Goal: Task Accomplishment & Management: Manage account settings

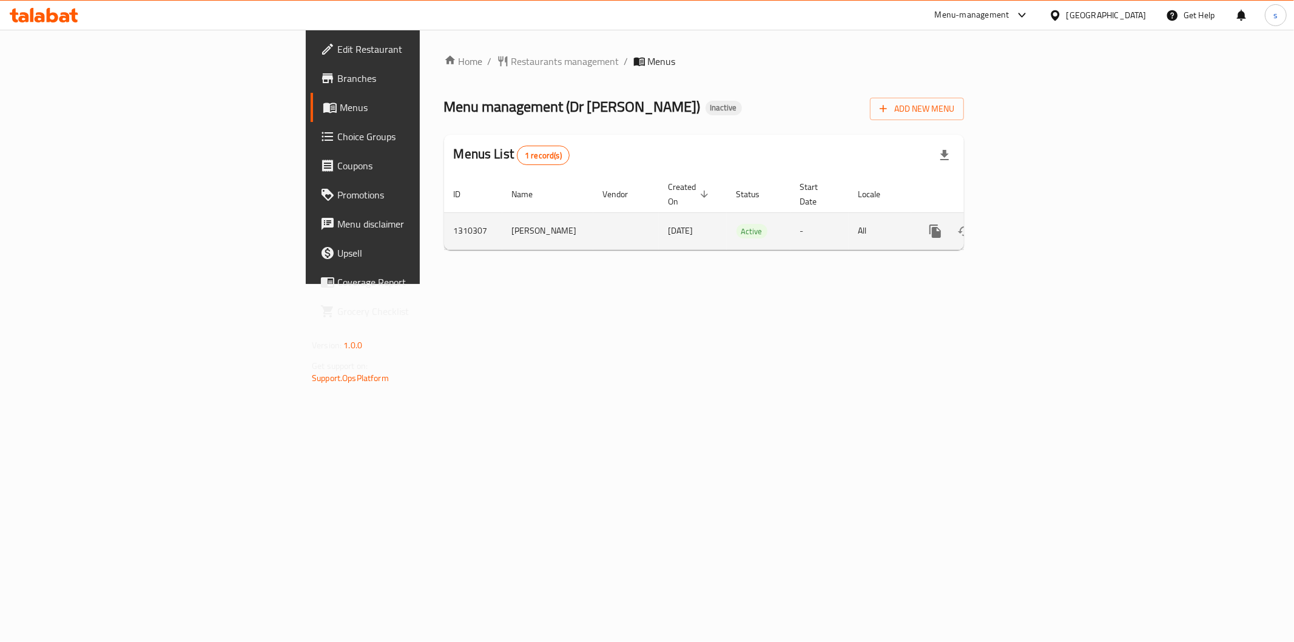
click at [1028, 226] on icon "enhanced table" at bounding box center [1023, 231] width 11 height 11
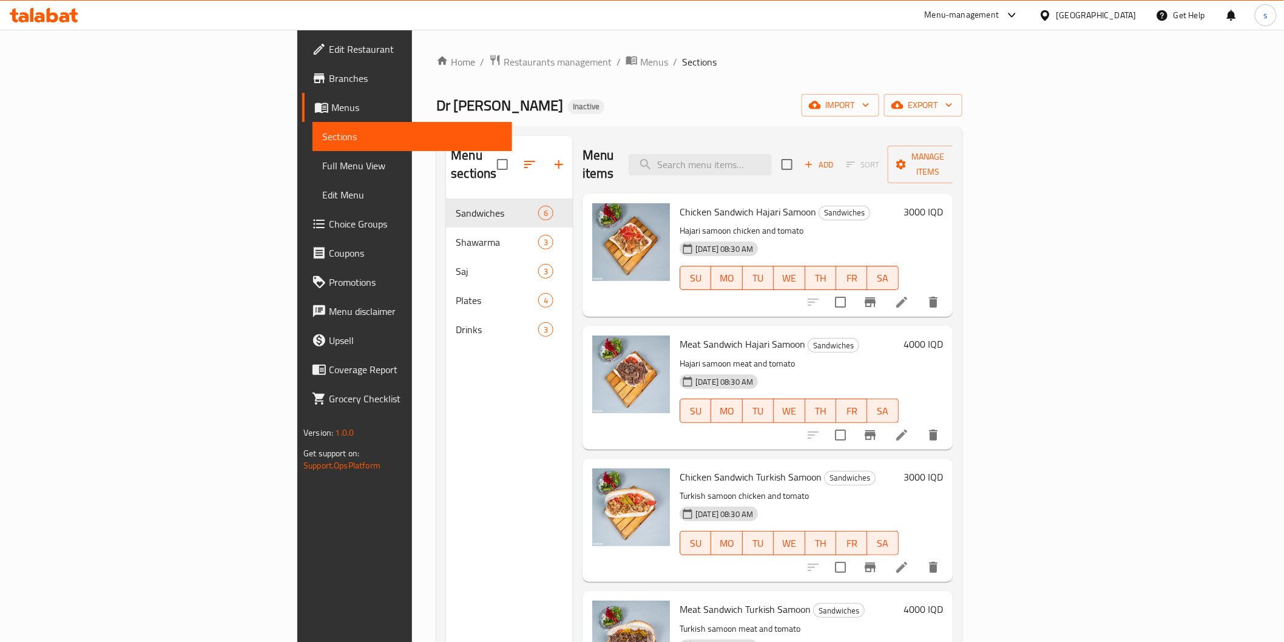
click at [322, 172] on span "Full Menu View" at bounding box center [412, 165] width 180 height 15
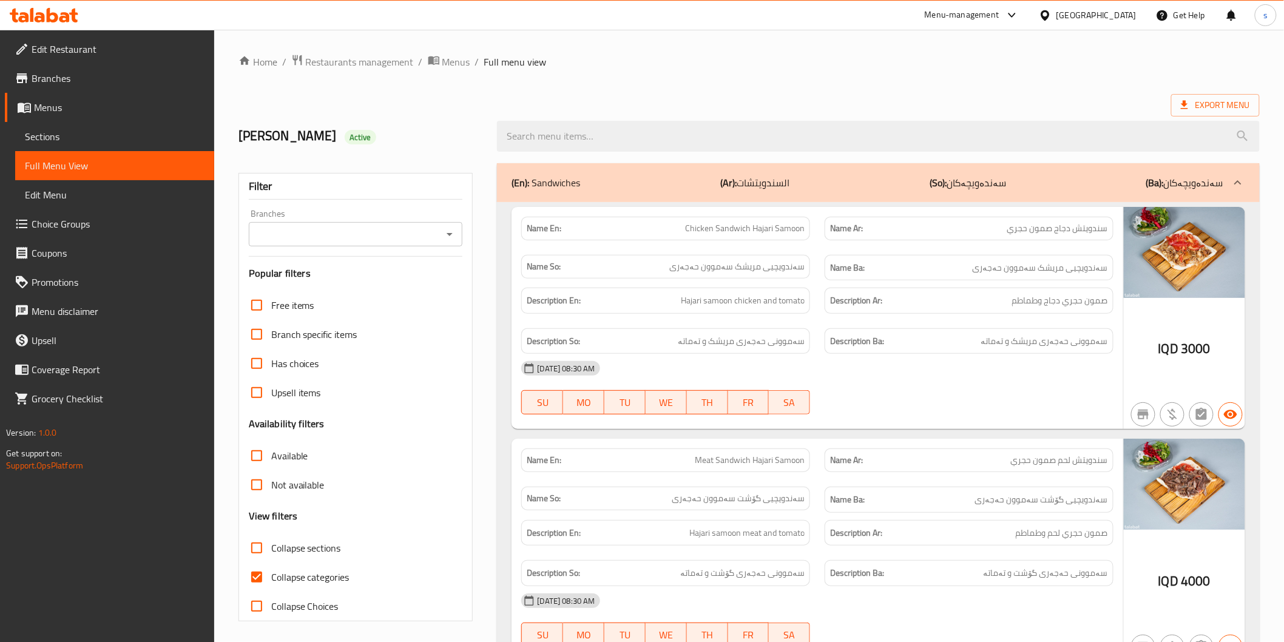
click at [453, 229] on icon "Open" at bounding box center [449, 234] width 15 height 15
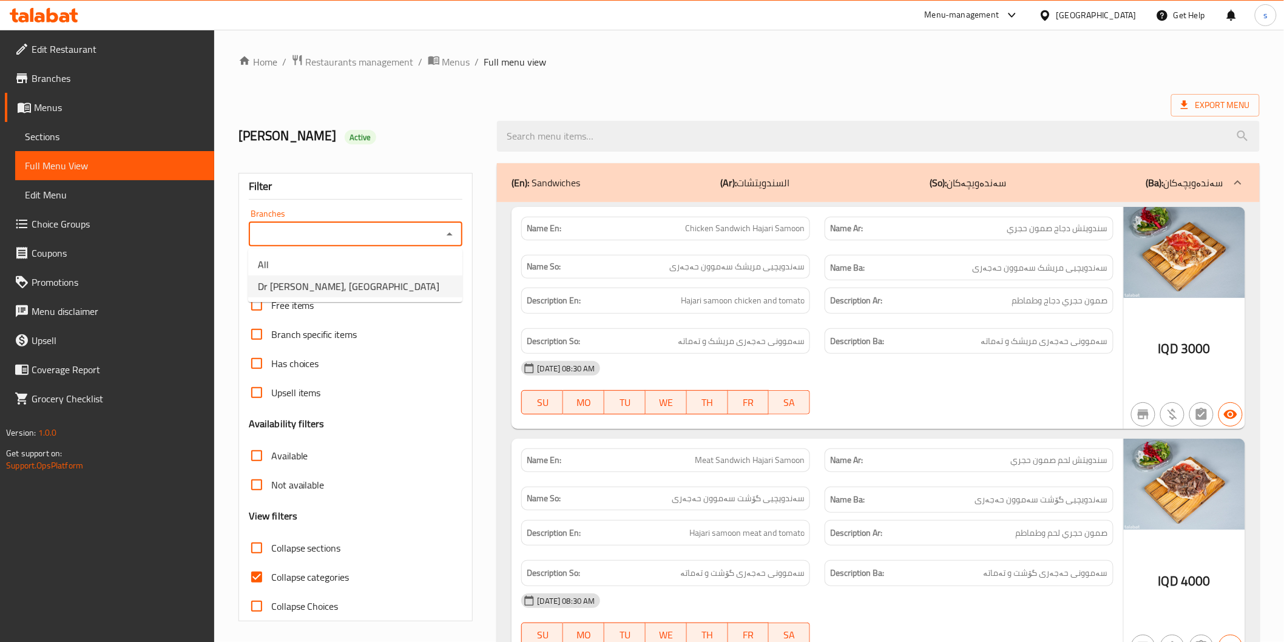
click at [416, 275] on li "Dr Shawarma, Tairawa" at bounding box center [355, 286] width 214 height 22
type input "Dr Shawarma, Tairawa"
click at [293, 581] on span "Collapse categories" at bounding box center [310, 577] width 78 height 15
click at [271, 581] on input "Collapse categories" at bounding box center [256, 576] width 29 height 29
checkbox input "false"
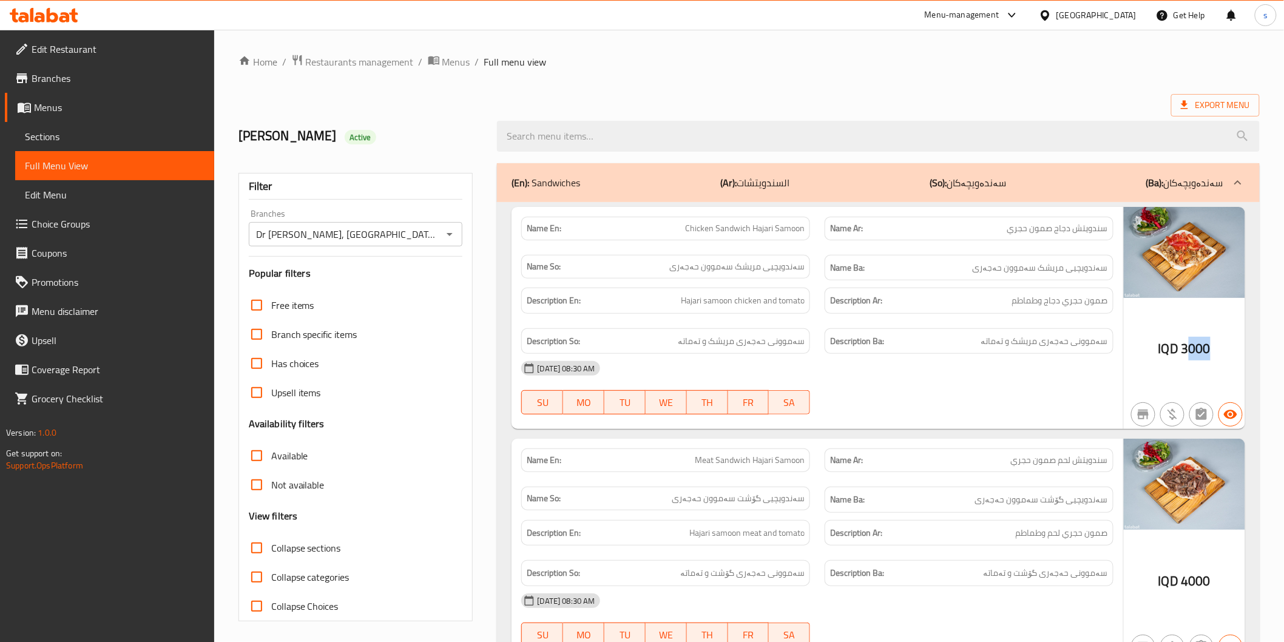
drag, startPoint x: 1187, startPoint y: 346, endPoint x: 1211, endPoint y: 346, distance: 24.3
click at [1211, 346] on div "IQD 3000" at bounding box center [1184, 318] width 121 height 223
click at [840, 396] on div "08-09-2025 08:30 AM SU MO TU WE TH FR SA" at bounding box center [817, 388] width 606 height 68
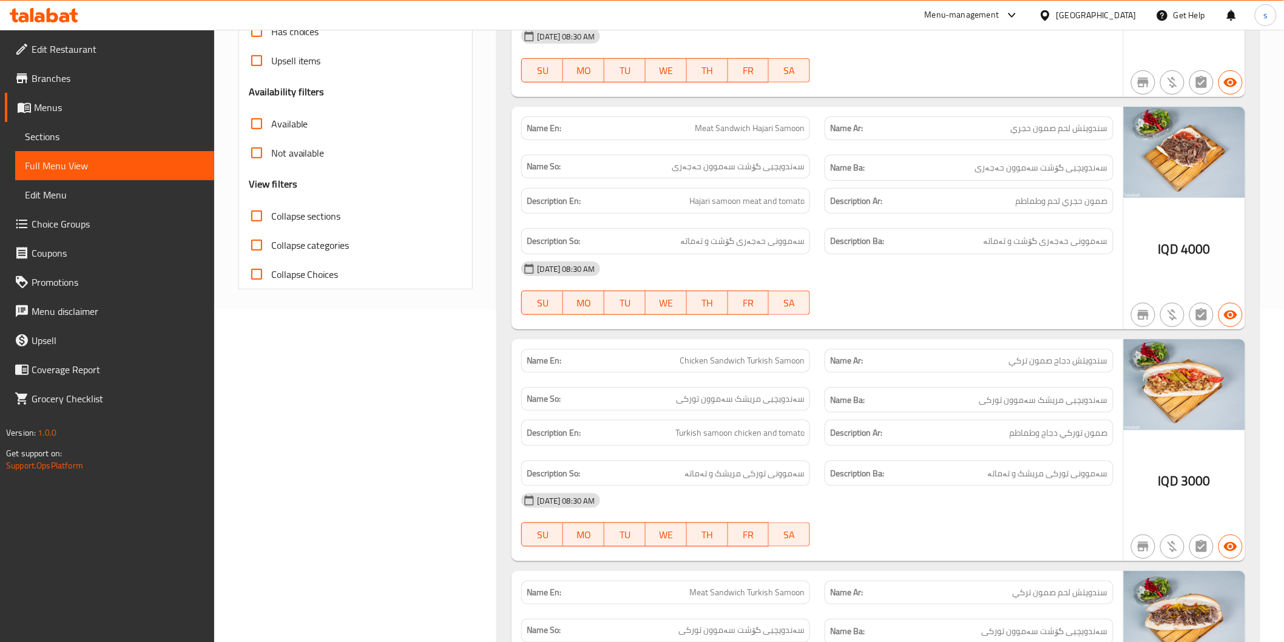
scroll to position [337, 0]
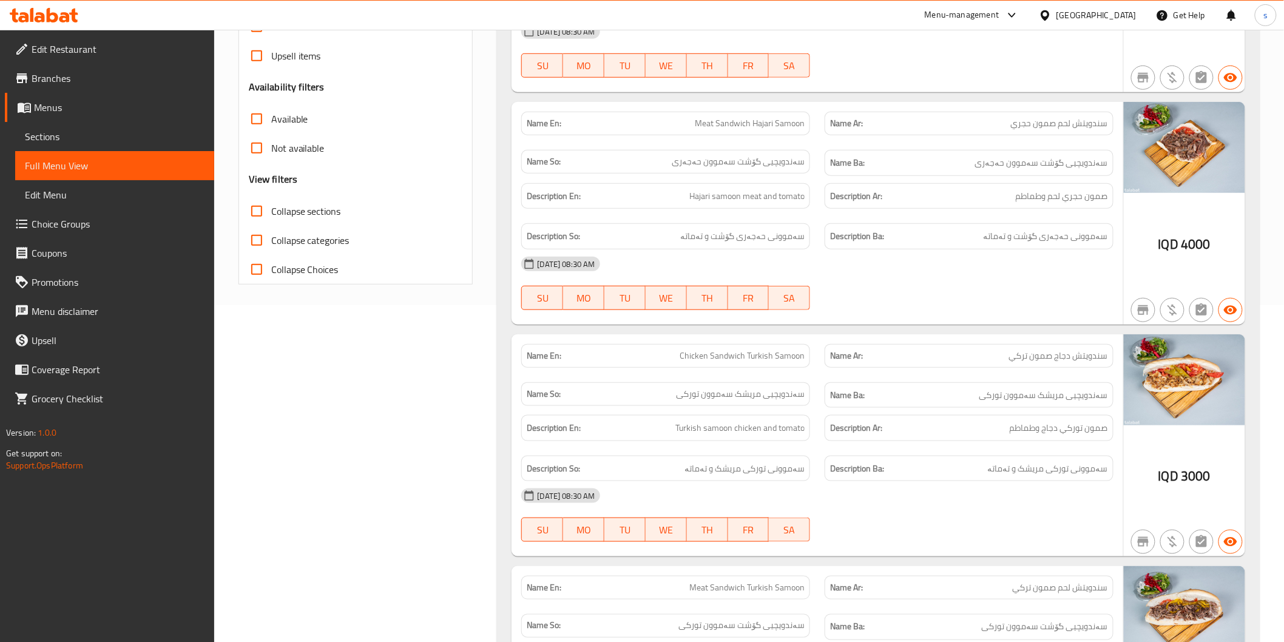
click at [984, 203] on h6 "Description Ar: صمون حجري لحم وطماطم" at bounding box center [969, 196] width 278 height 15
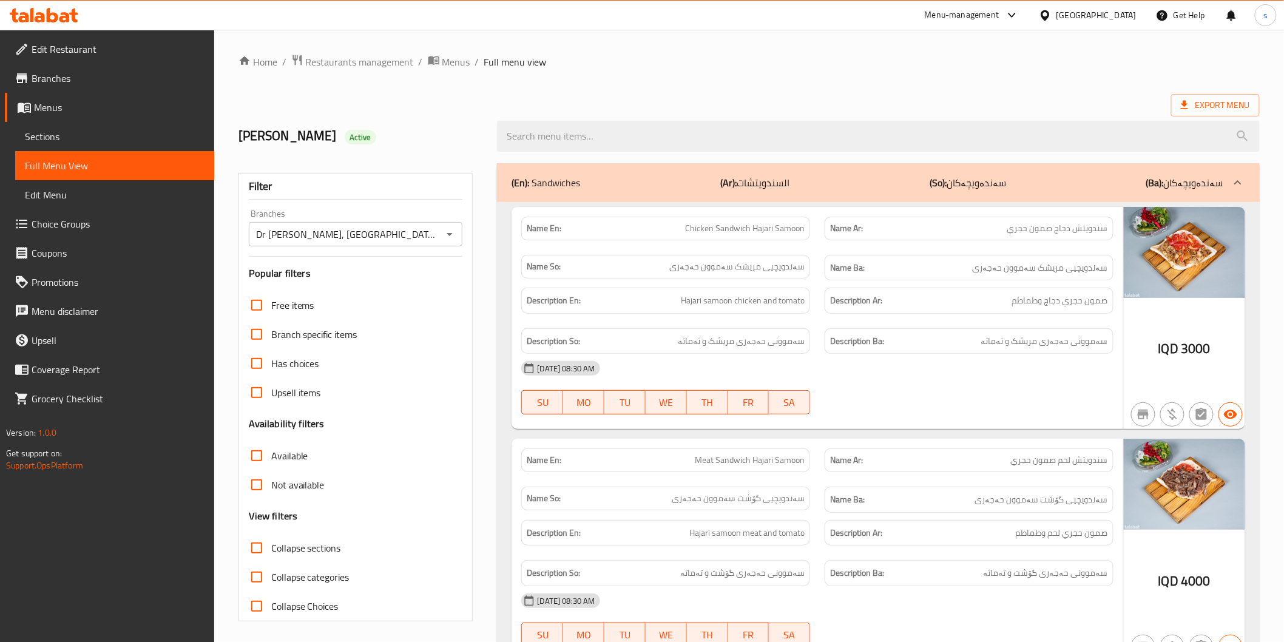
scroll to position [224, 0]
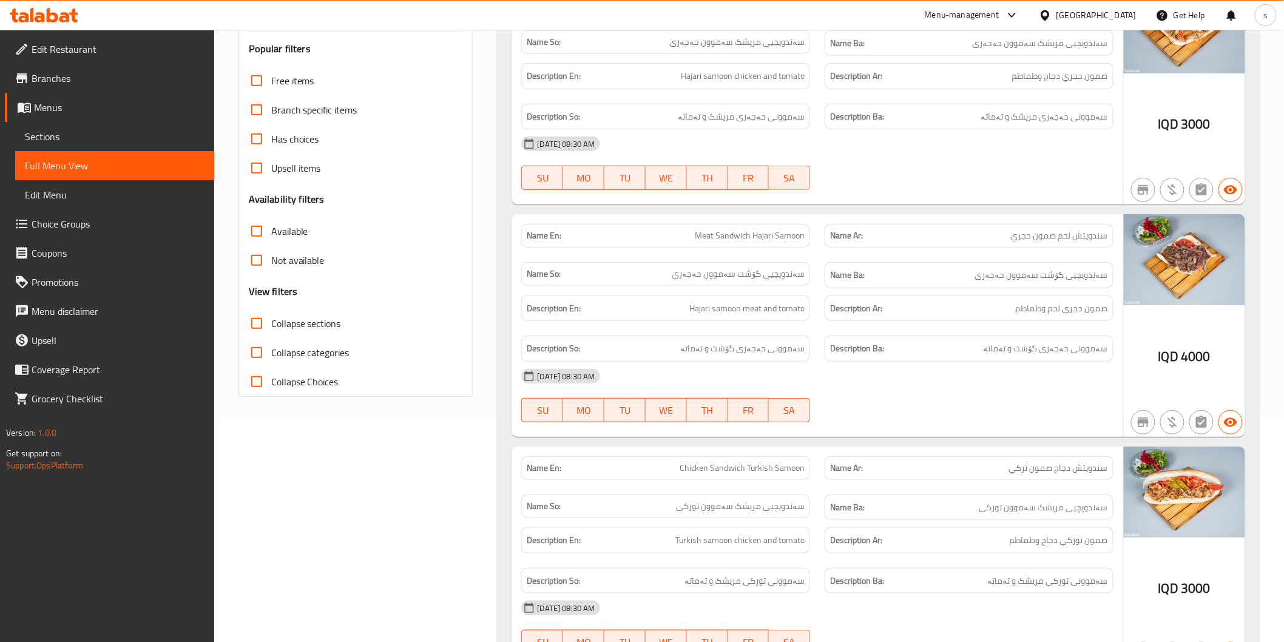
click at [962, 312] on h6 "Description Ar: صمون حجري لحم وطماطم" at bounding box center [969, 308] width 278 height 15
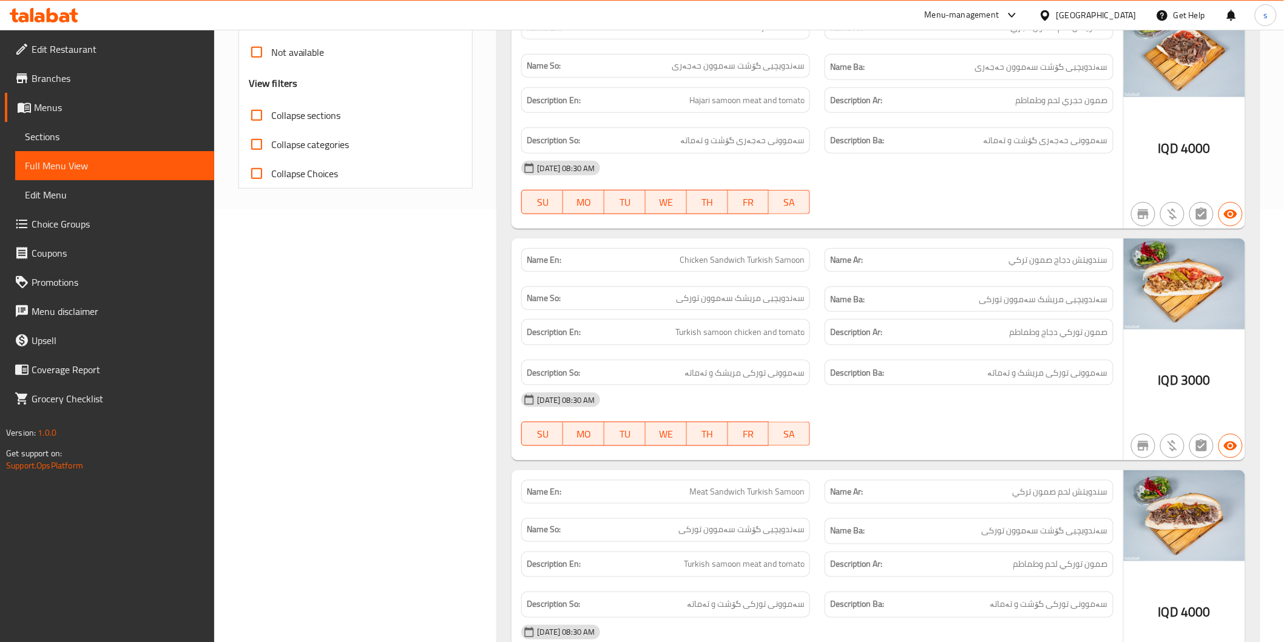
scroll to position [450, 0]
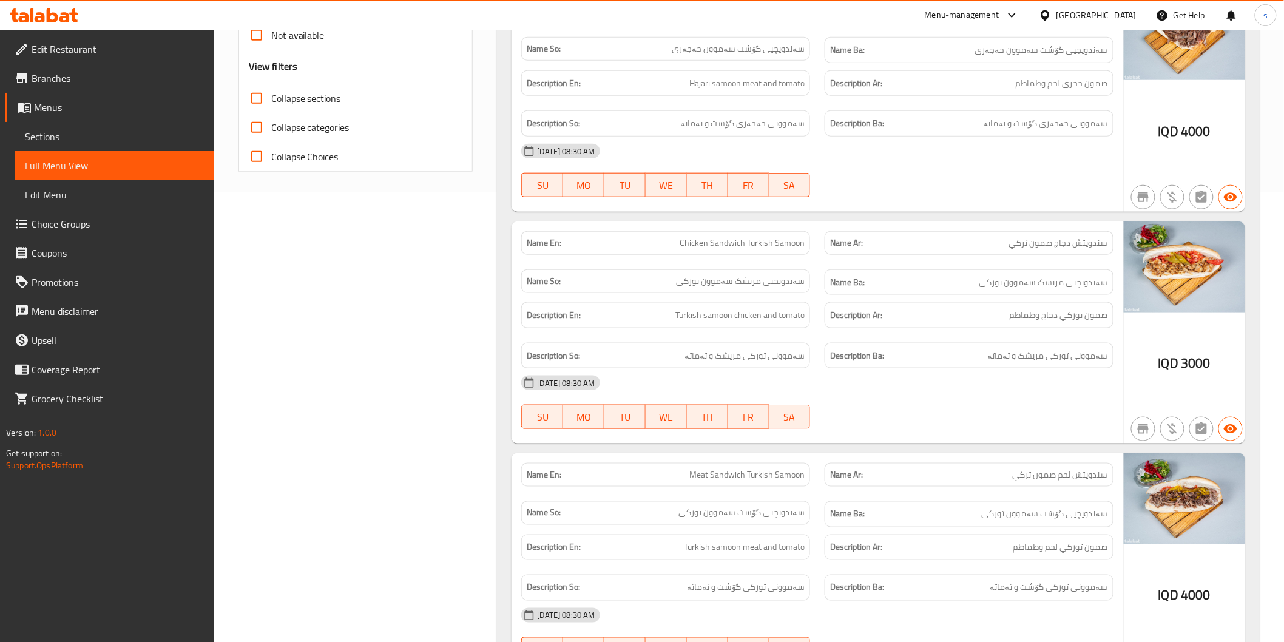
click at [761, 328] on div "Description En: Turkish samoon chicken and tomato" at bounding box center [665, 315] width 289 height 26
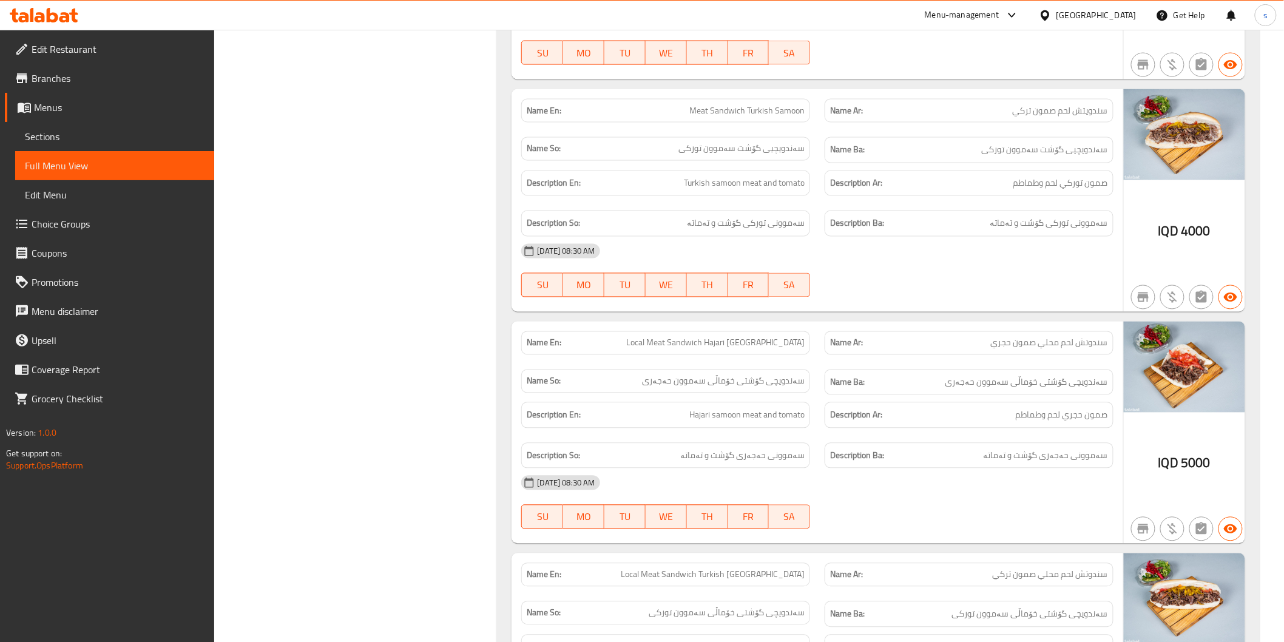
scroll to position [786, 0]
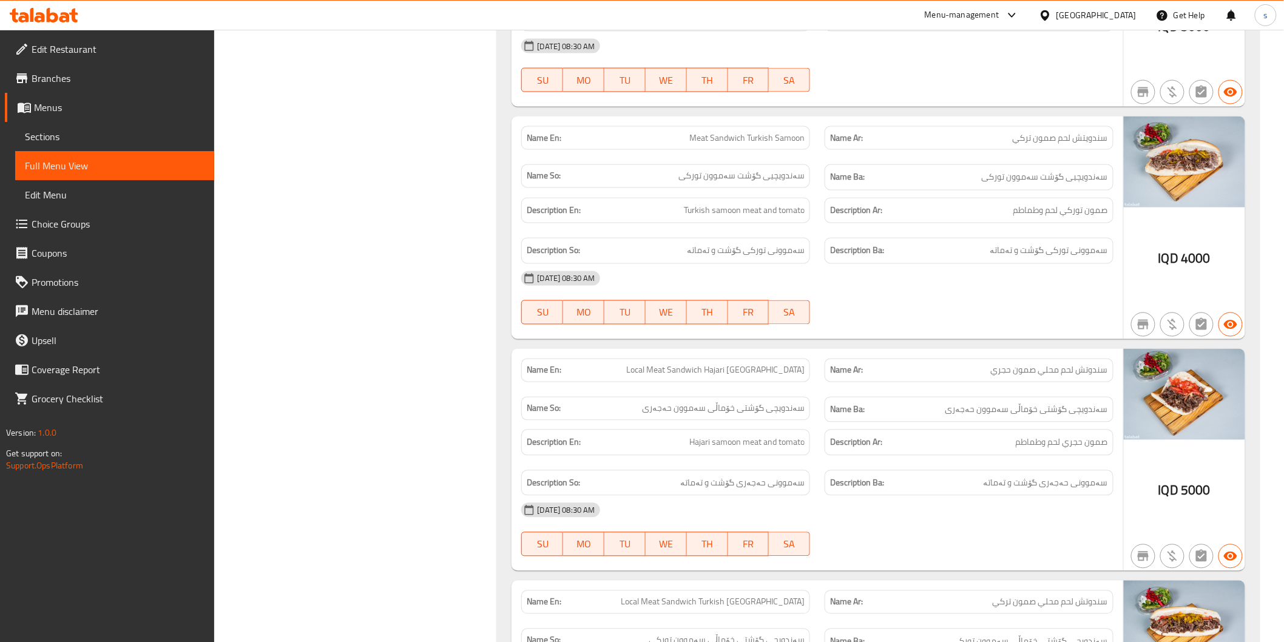
click at [1010, 305] on div "08-09-2025 08:30 AM SU MO TU WE TH FR SA" at bounding box center [817, 298] width 606 height 68
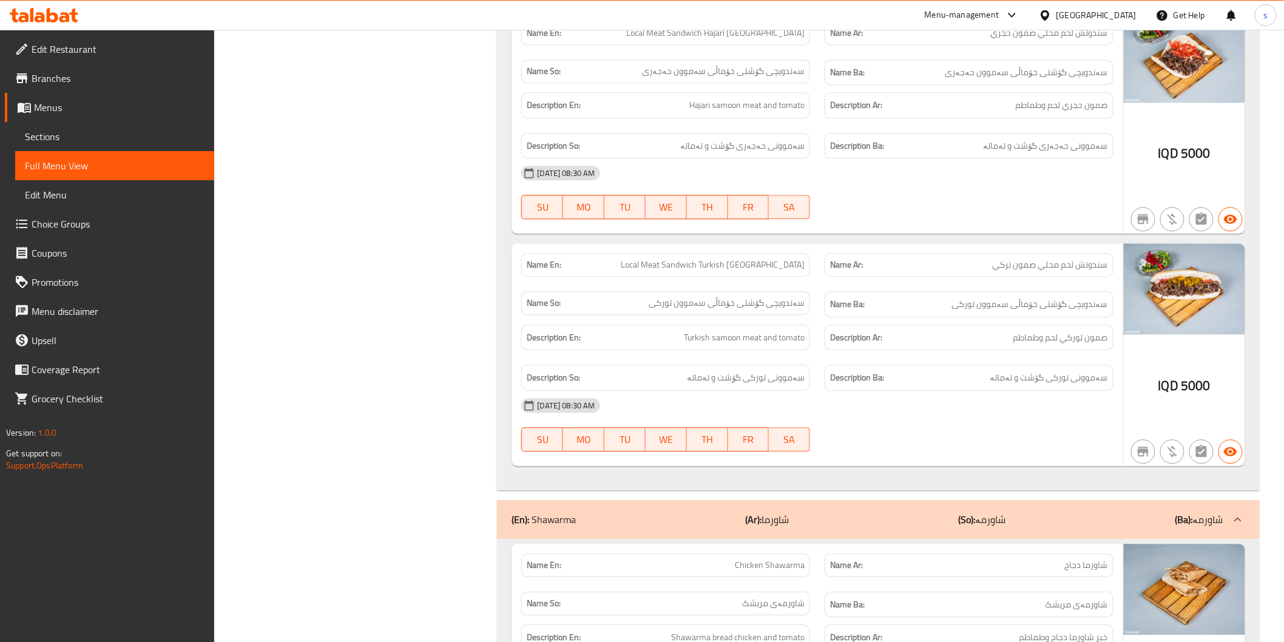
scroll to position [1348, 0]
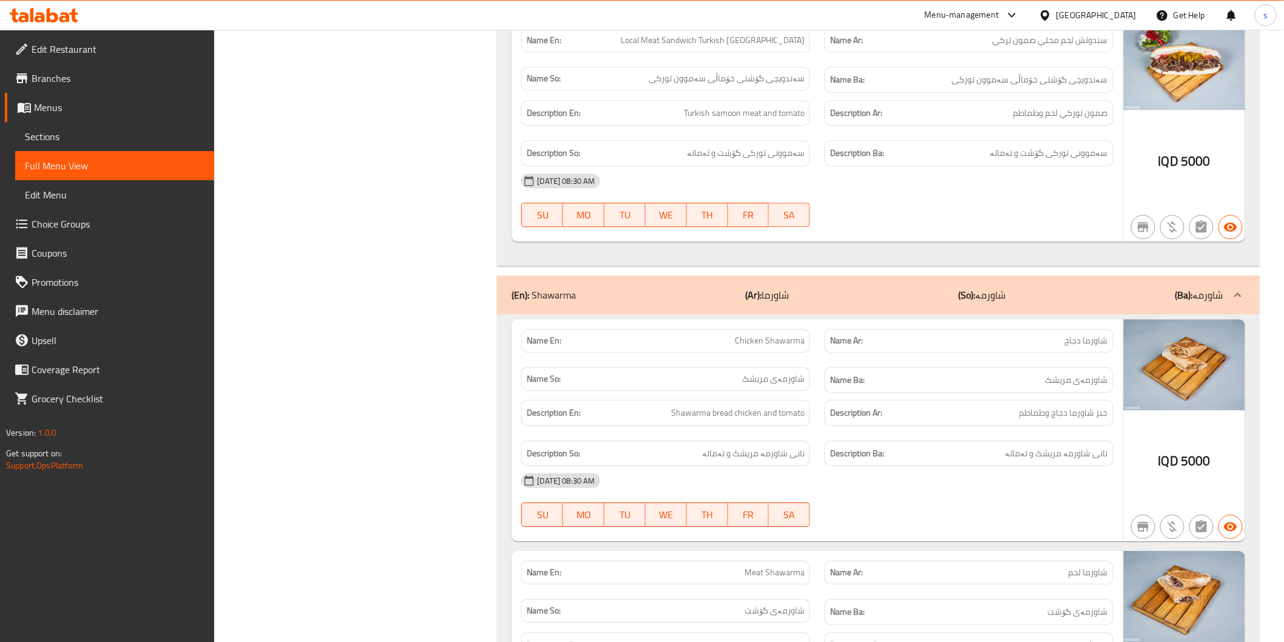
click at [864, 347] on p "Name Ar: شاورما دجاج" at bounding box center [969, 340] width 278 height 13
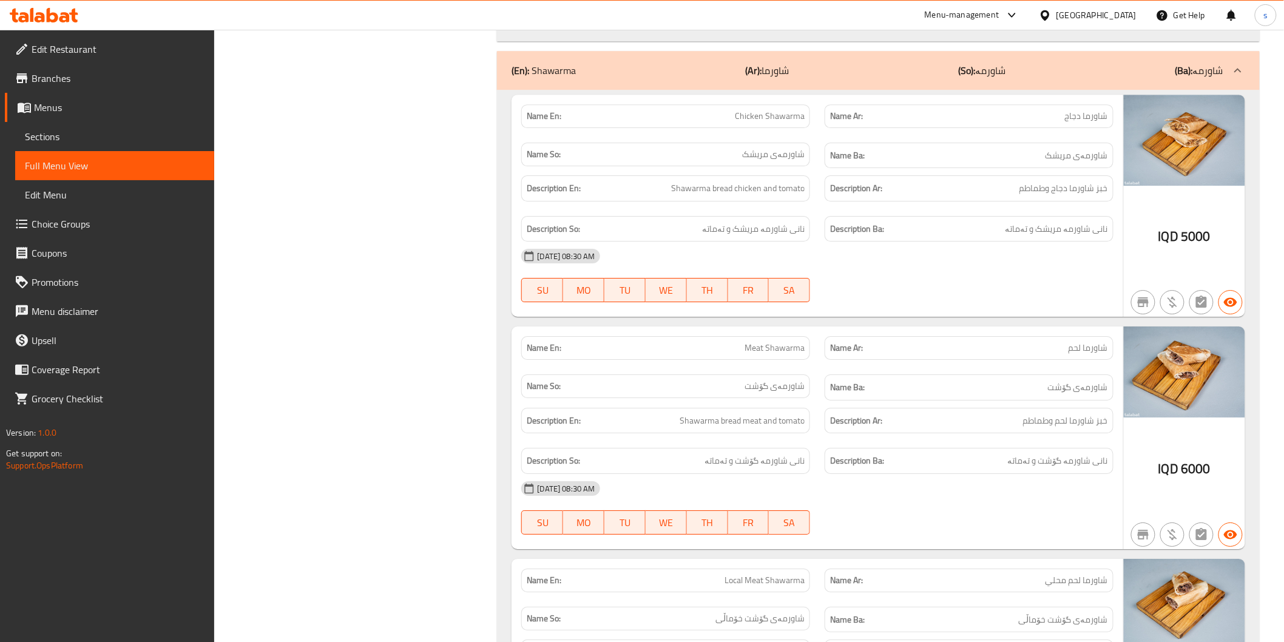
click at [1021, 440] on div "Description Ar: خبز شاورما لحم وطماطم" at bounding box center [968, 420] width 303 height 41
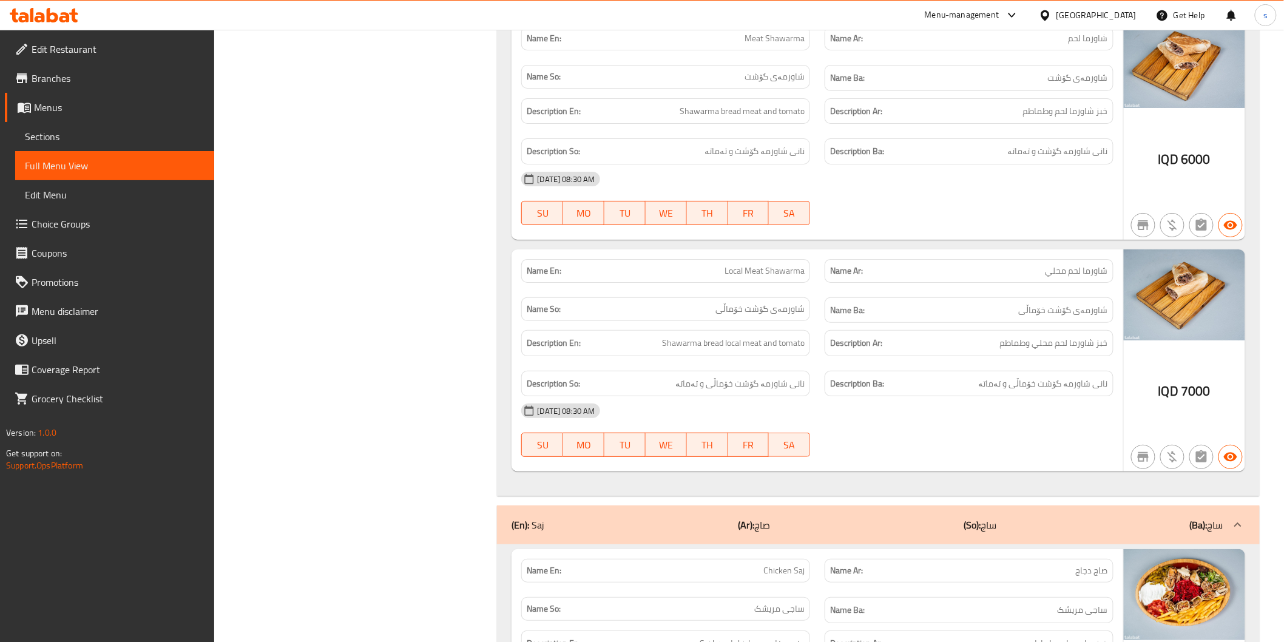
scroll to position [1909, 0]
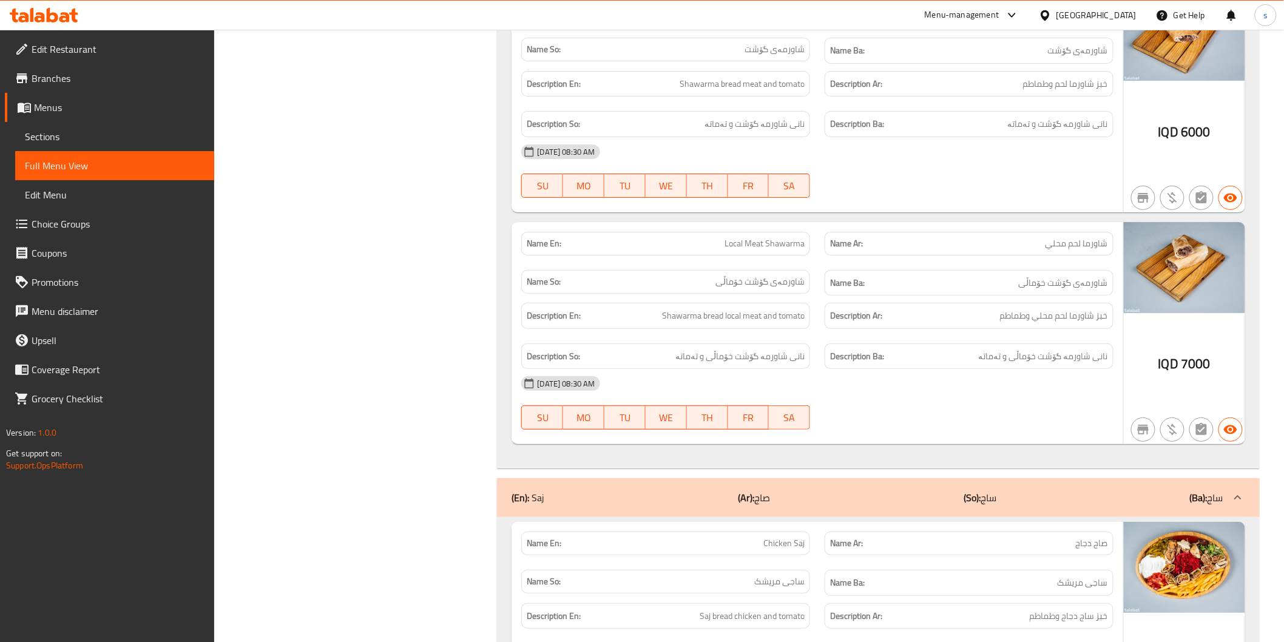
click at [818, 408] on div "08-09-2025 08:30 AM SU MO TU WE TH FR SA" at bounding box center [817, 403] width 606 height 68
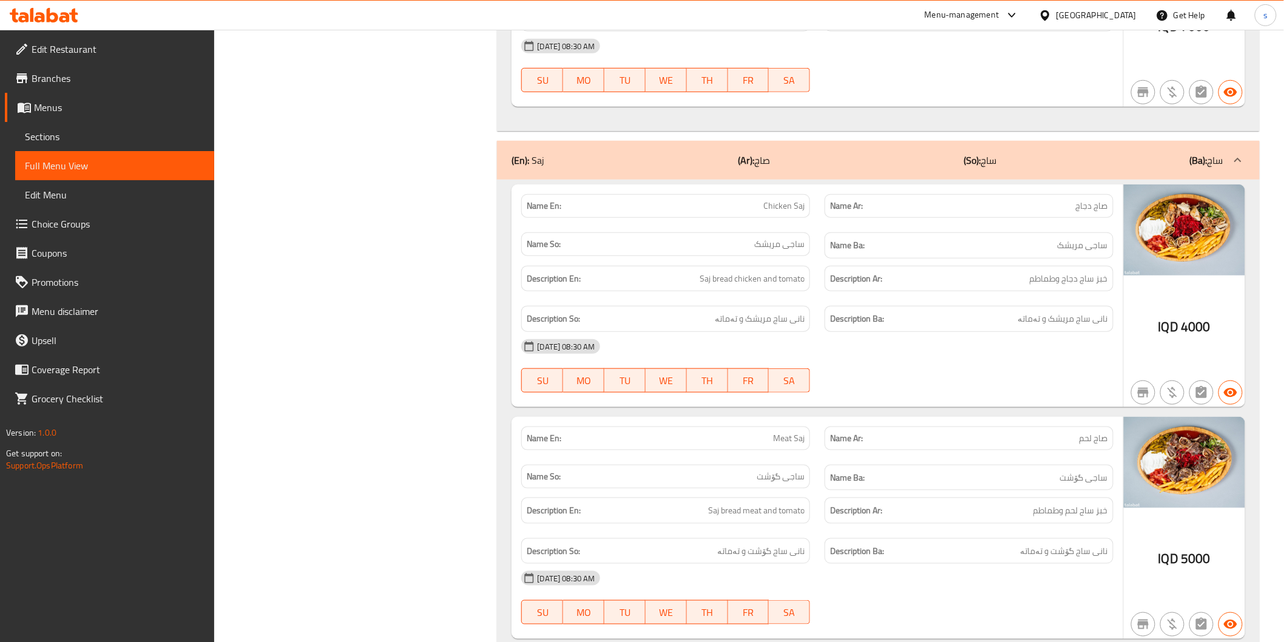
scroll to position [2359, 0]
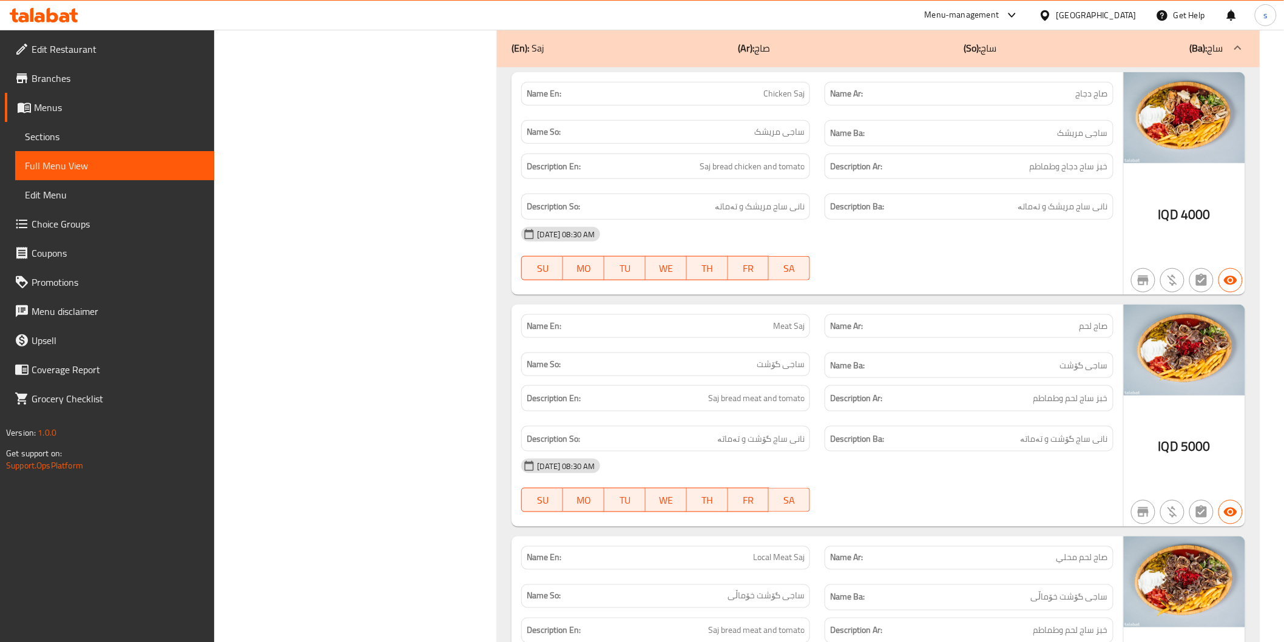
click at [741, 330] on p "Name En: Meat Saj" at bounding box center [666, 326] width 278 height 13
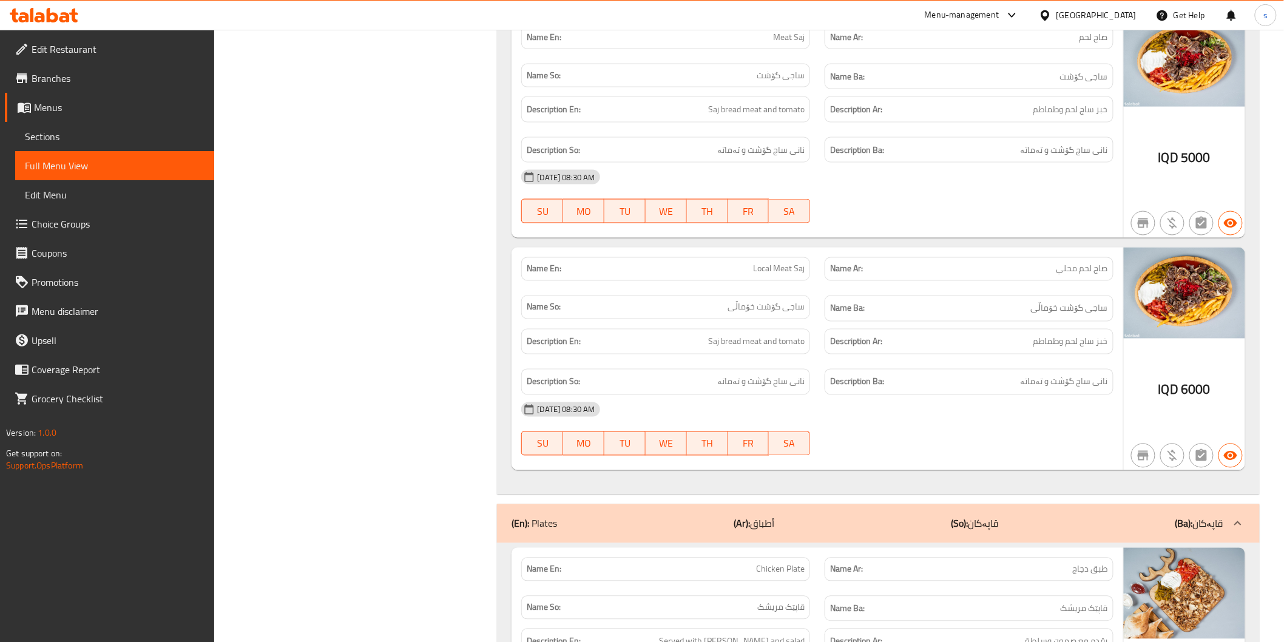
scroll to position [2696, 0]
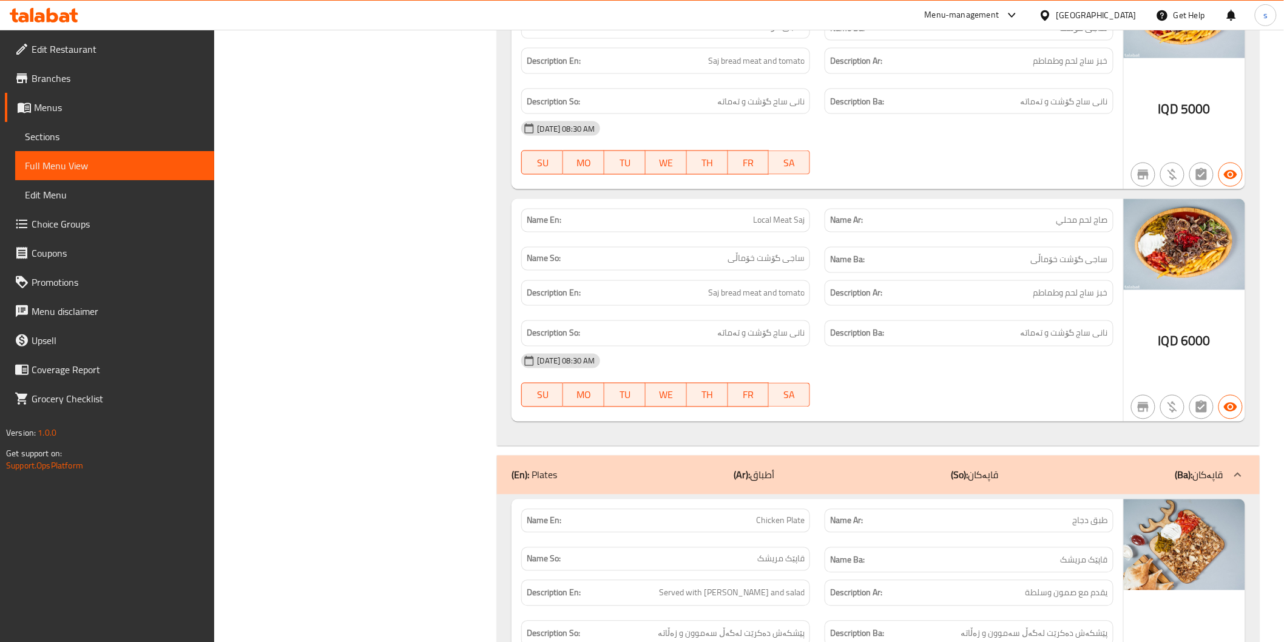
click at [1030, 512] on div "Name Ar: طبق دجاج" at bounding box center [968, 521] width 303 height 38
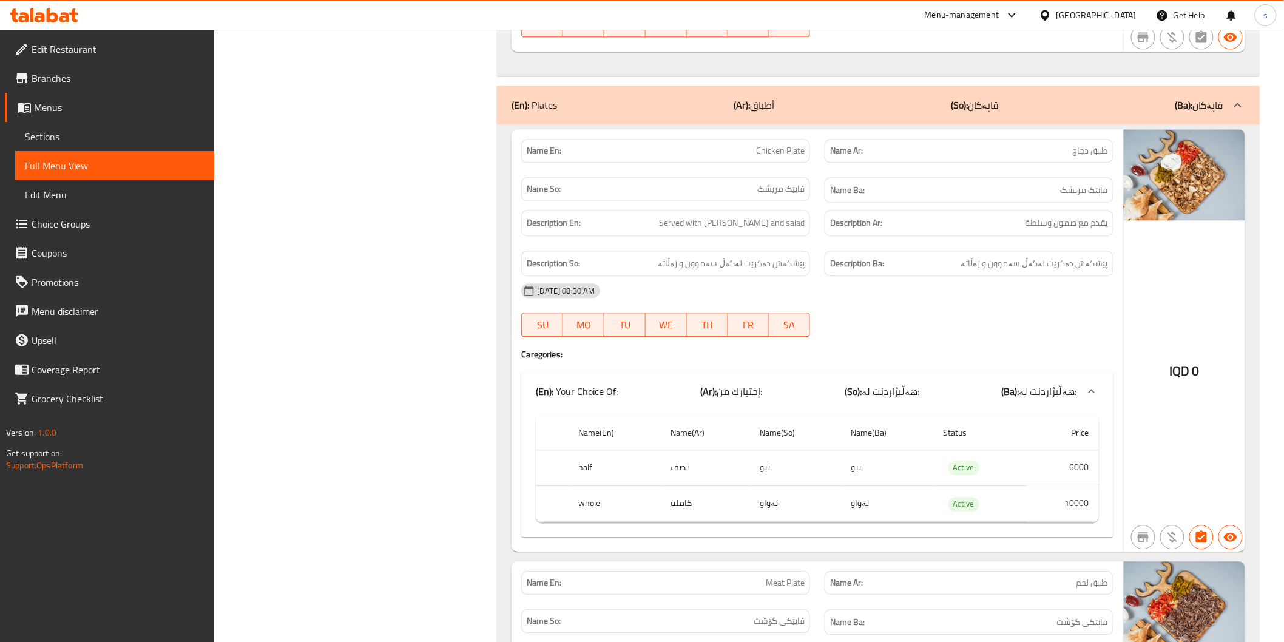
scroll to position [3034, 0]
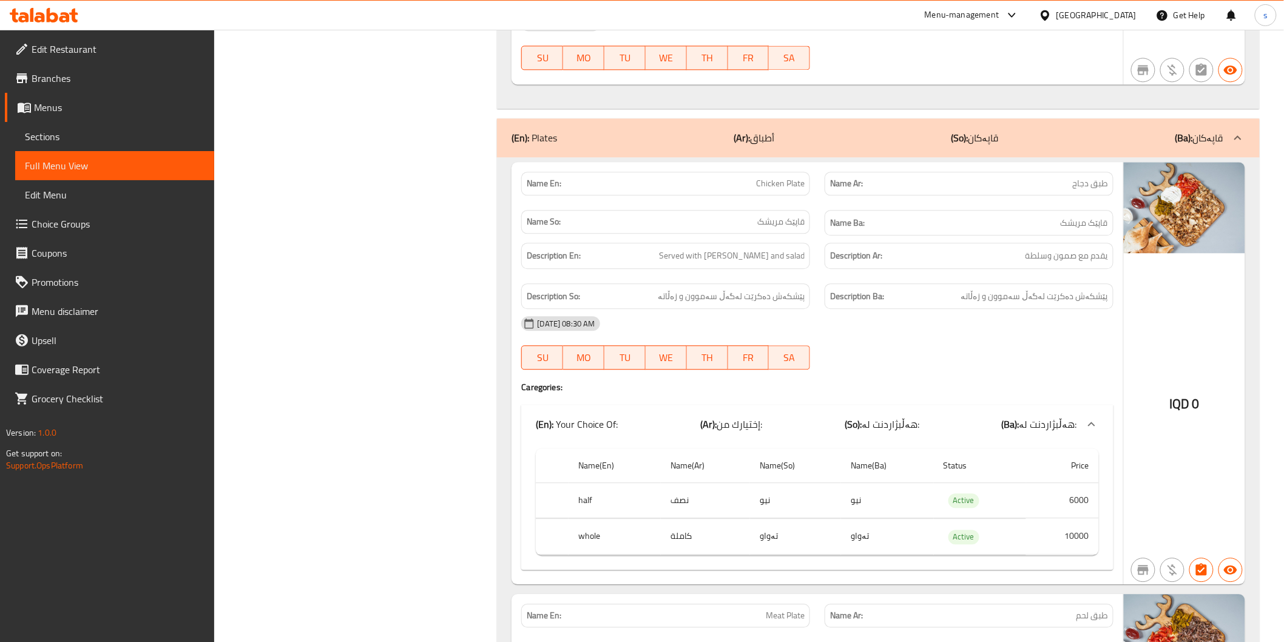
click at [1115, 329] on div "08-09-2025 08:30 AM" at bounding box center [817, 323] width 606 height 29
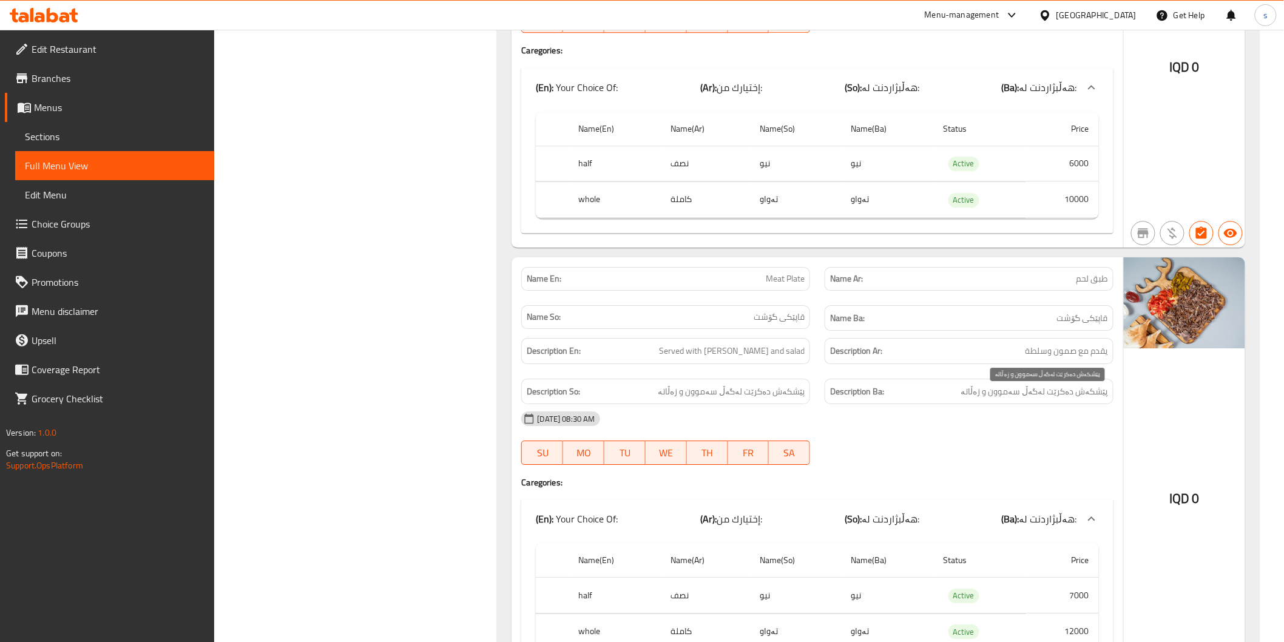
scroll to position [3483, 0]
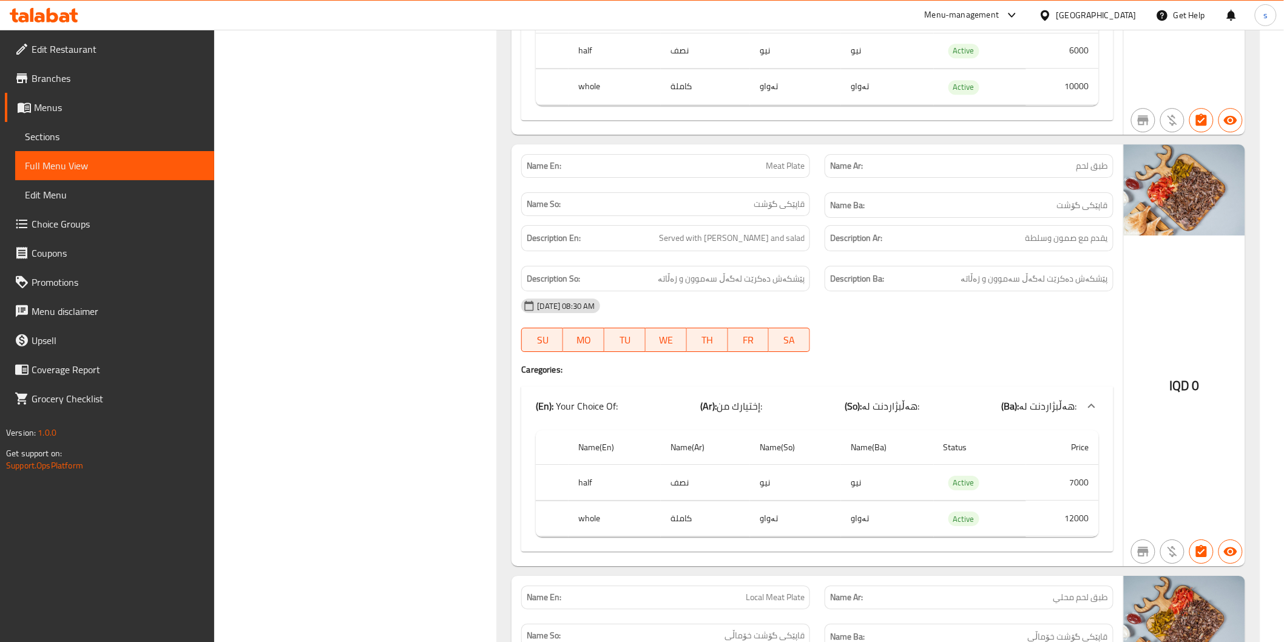
click at [925, 409] on div "(En): Your Choice Of: (Ar): إختيارك من: (So): هەڵبژاردنت لە: (Ba): هەڵبژاردنت ل…" at bounding box center [806, 406] width 541 height 15
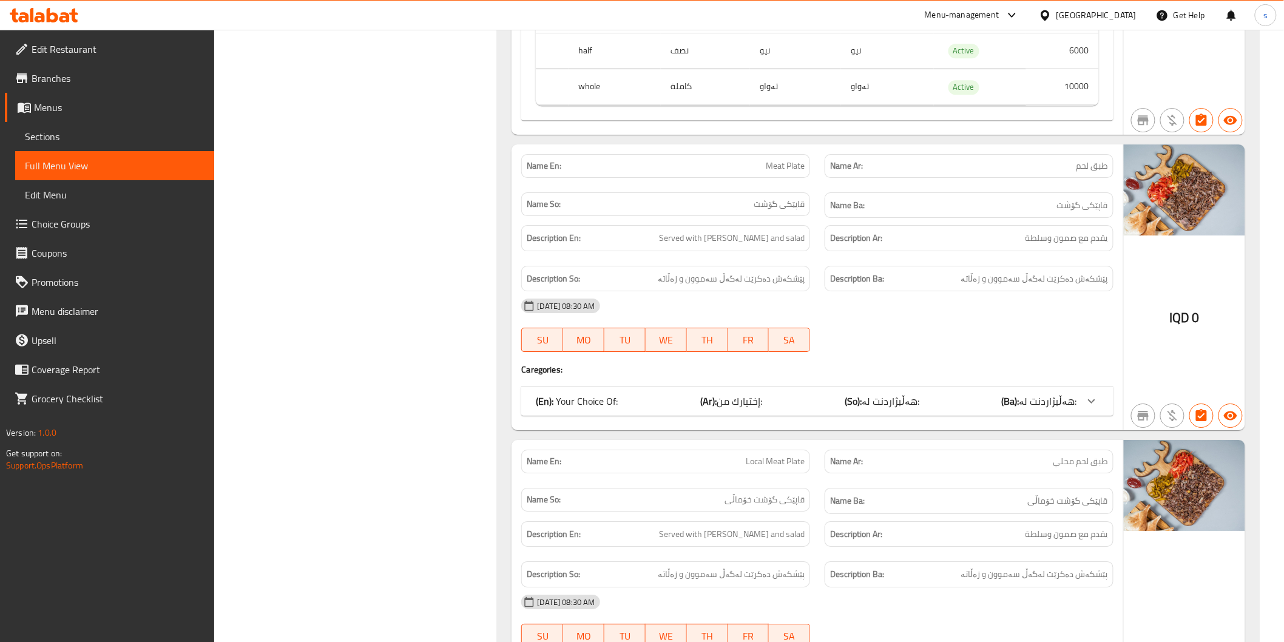
scroll to position [3708, 0]
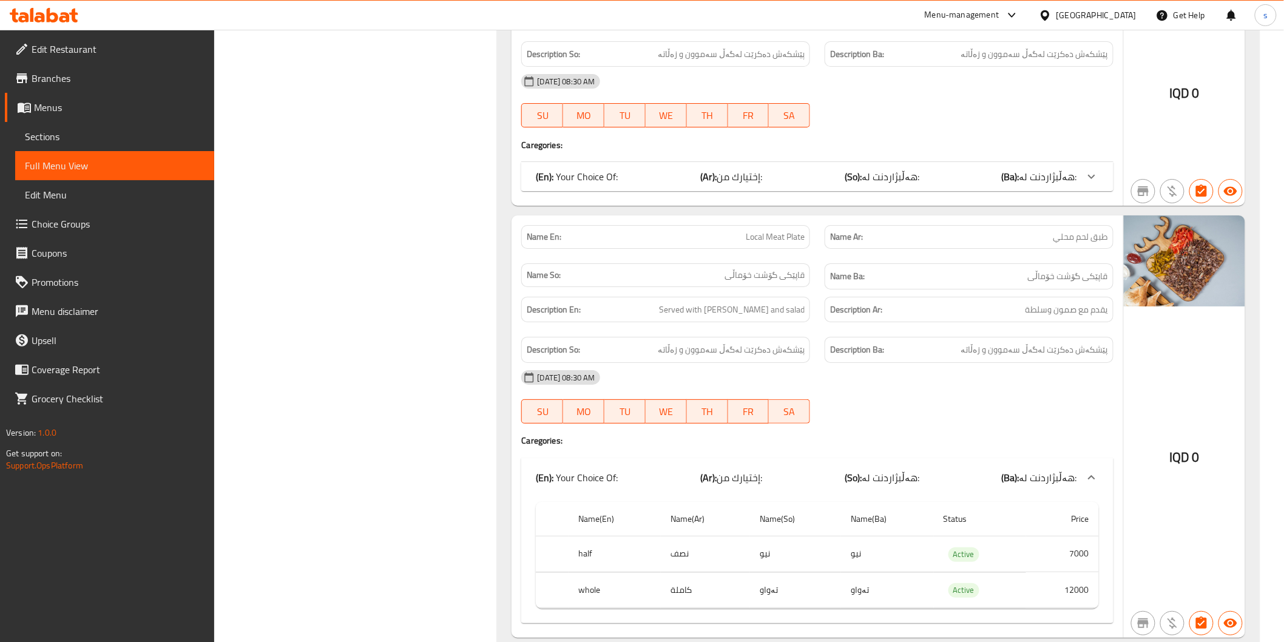
click at [951, 184] on div "(En): Your Choice Of: (Ar): إختيارك من: (So): هەڵبژاردنت لە: (Ba): هەڵبژاردنت ل…" at bounding box center [806, 176] width 541 height 15
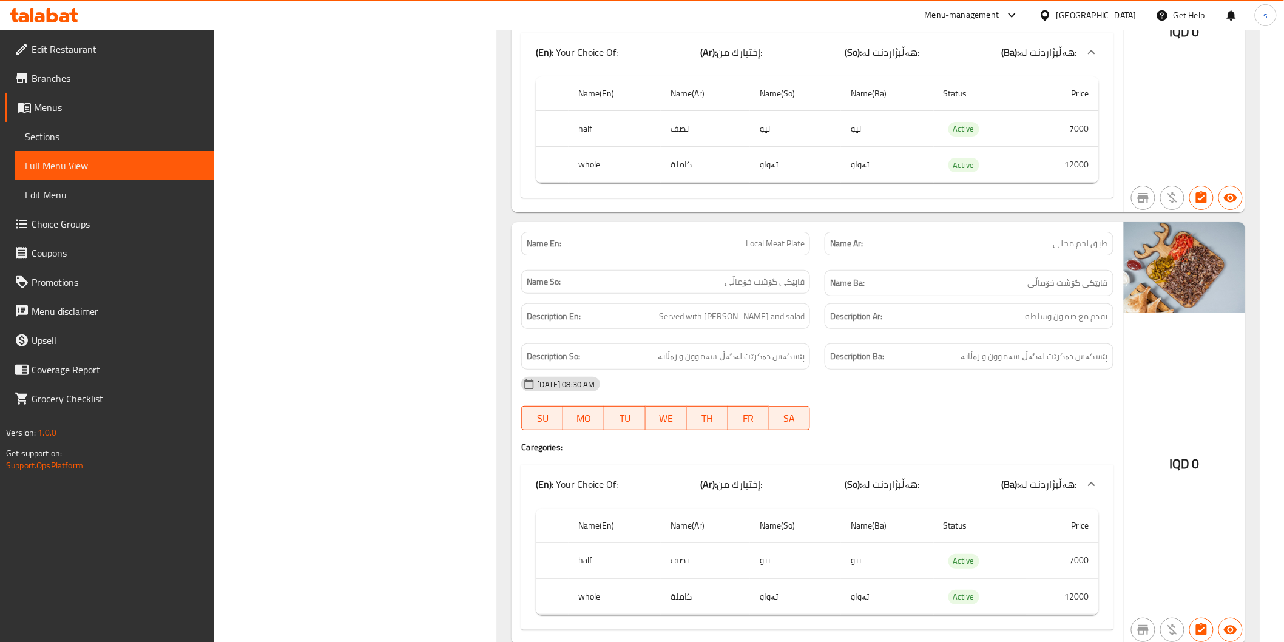
scroll to position [3820, 0]
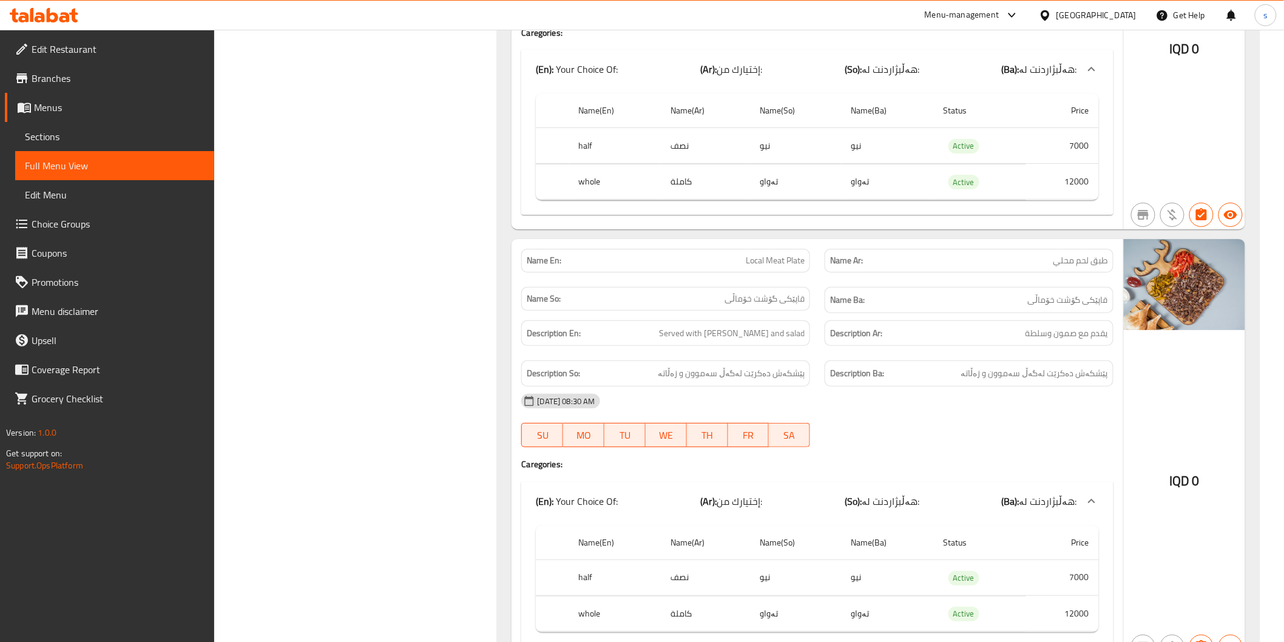
click at [835, 339] on strong "Description Ar:" at bounding box center [856, 333] width 52 height 15
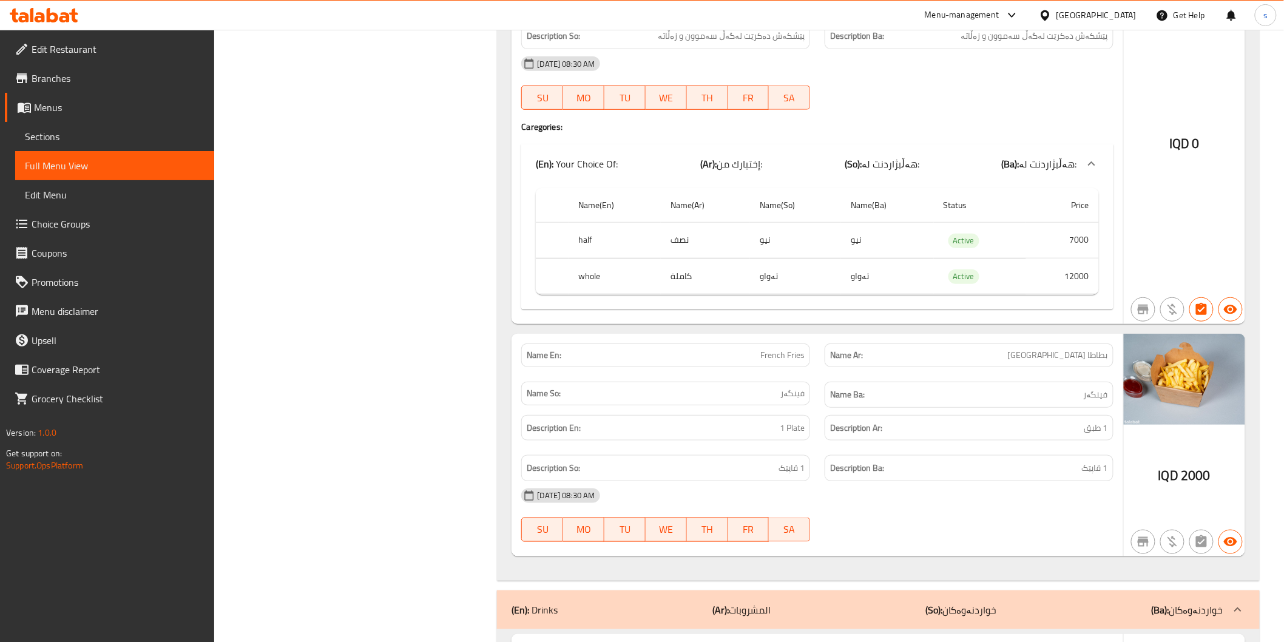
scroll to position [4045, 0]
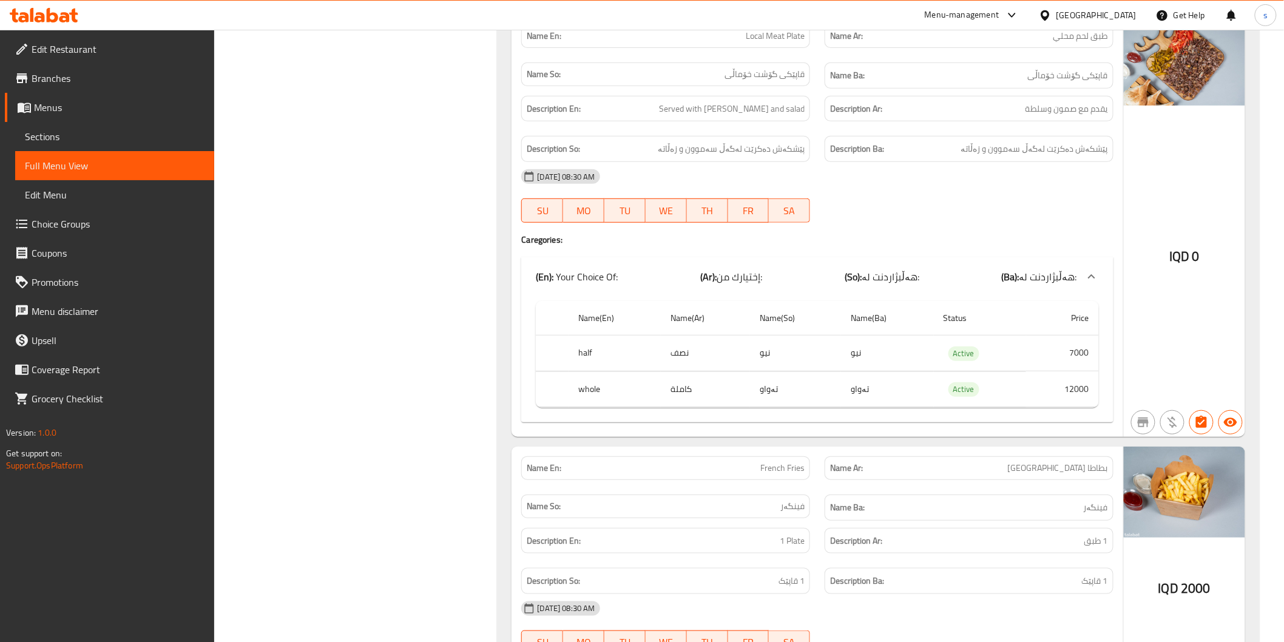
click at [911, 422] on div "Name(En) Name(Ar) Name(So) Name(Ba) Status Price half نصف نیو نیو Active 7000 w…" at bounding box center [817, 359] width 592 height 126
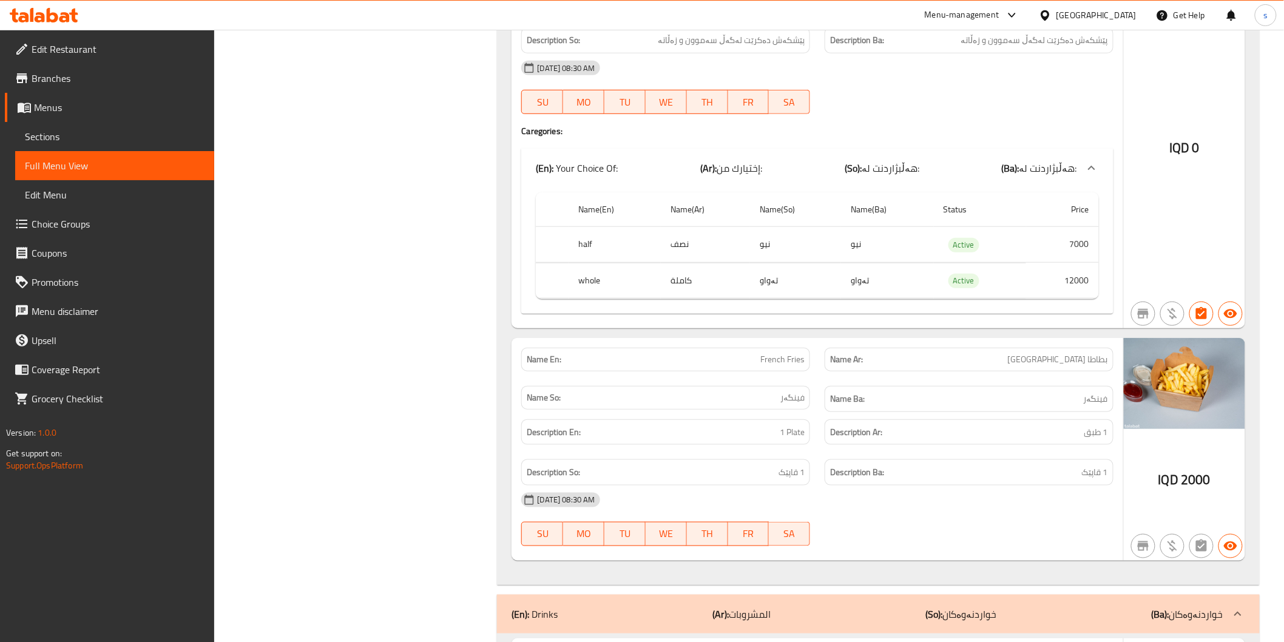
scroll to position [4269, 0]
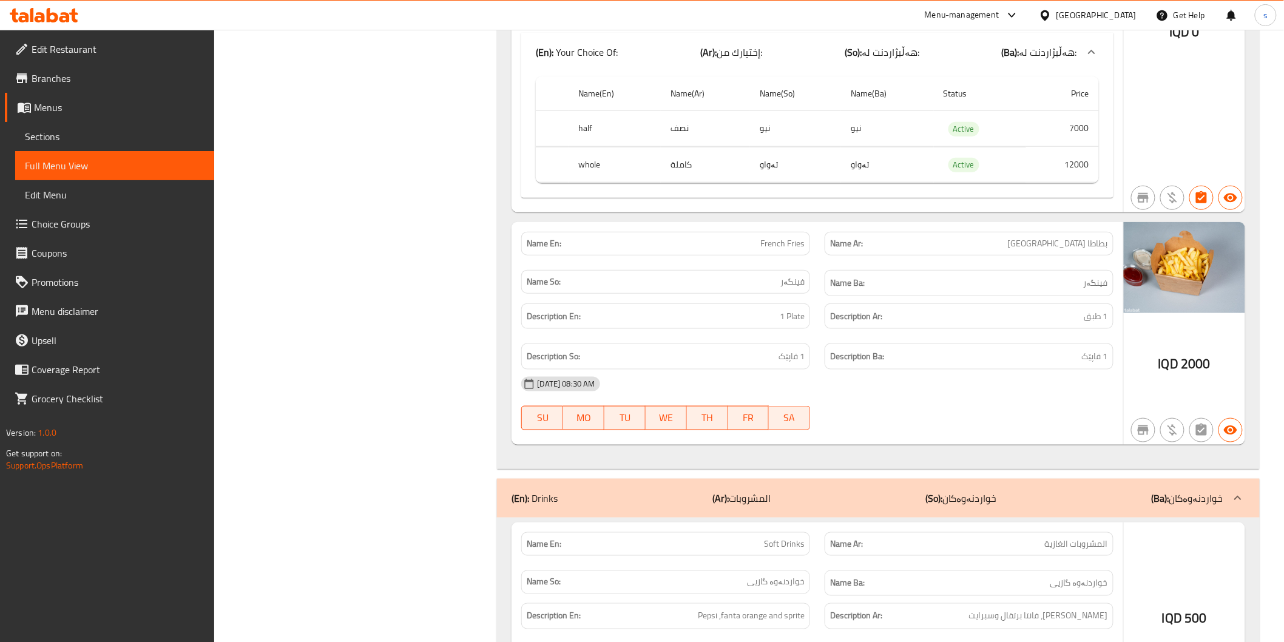
click at [927, 390] on div "08-09-2025 08:30 AM" at bounding box center [817, 384] width 606 height 29
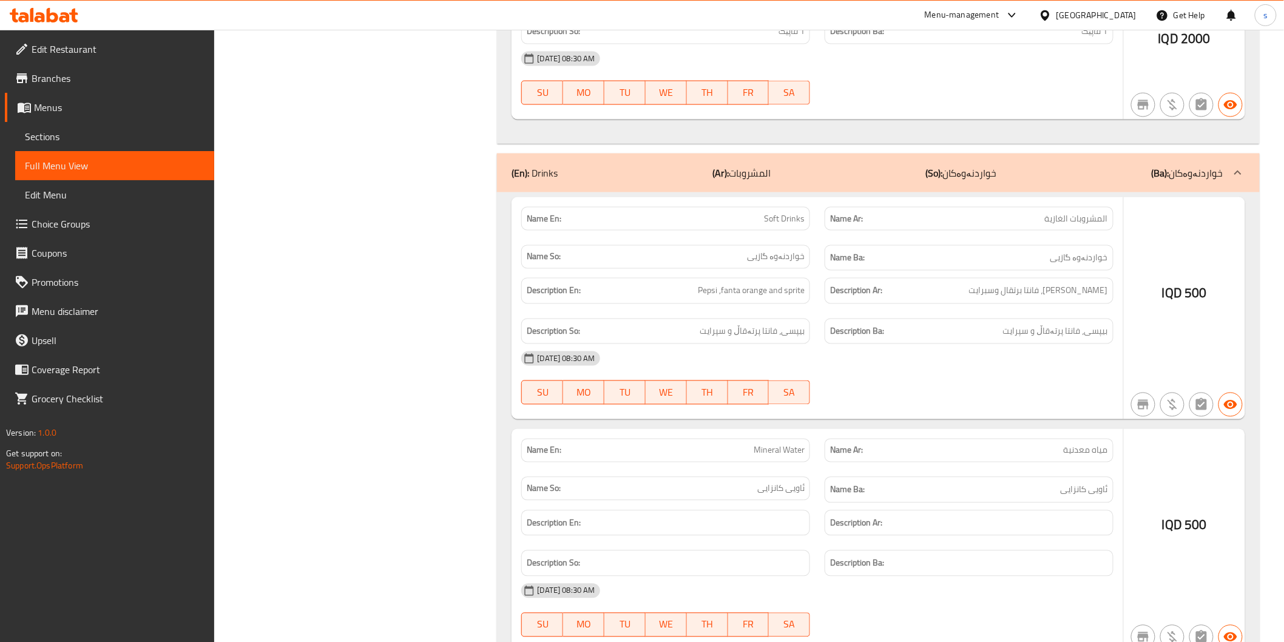
scroll to position [4606, 0]
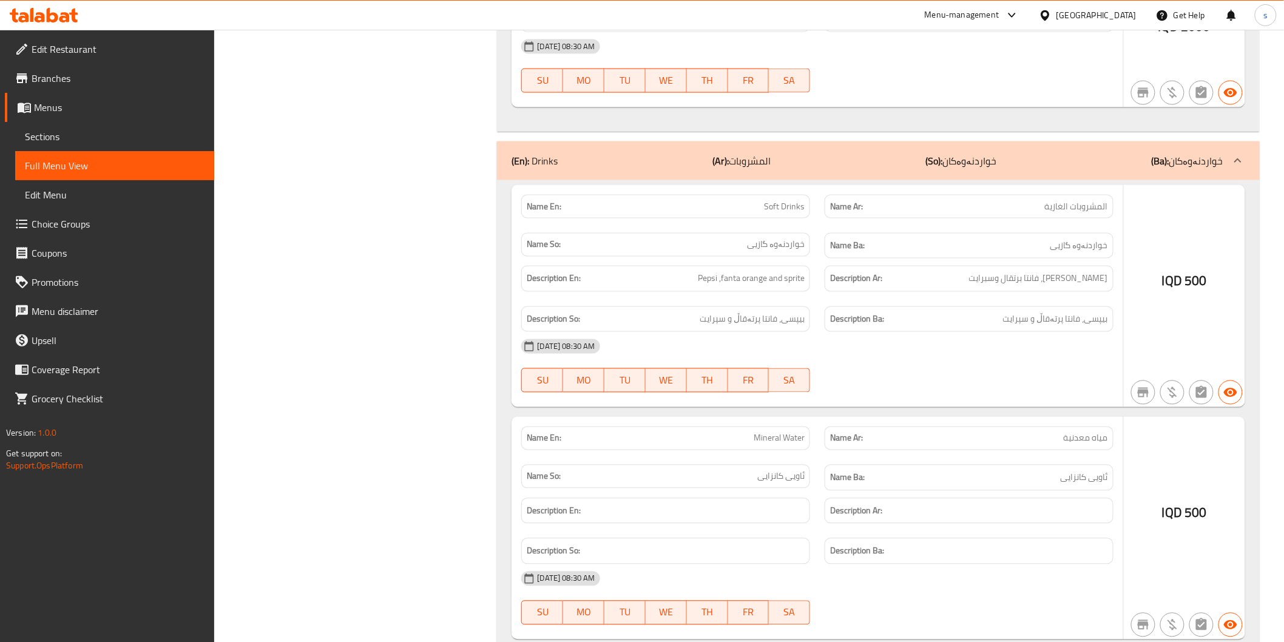
click at [785, 450] on div "Name En: Mineral Water" at bounding box center [665, 439] width 289 height 24
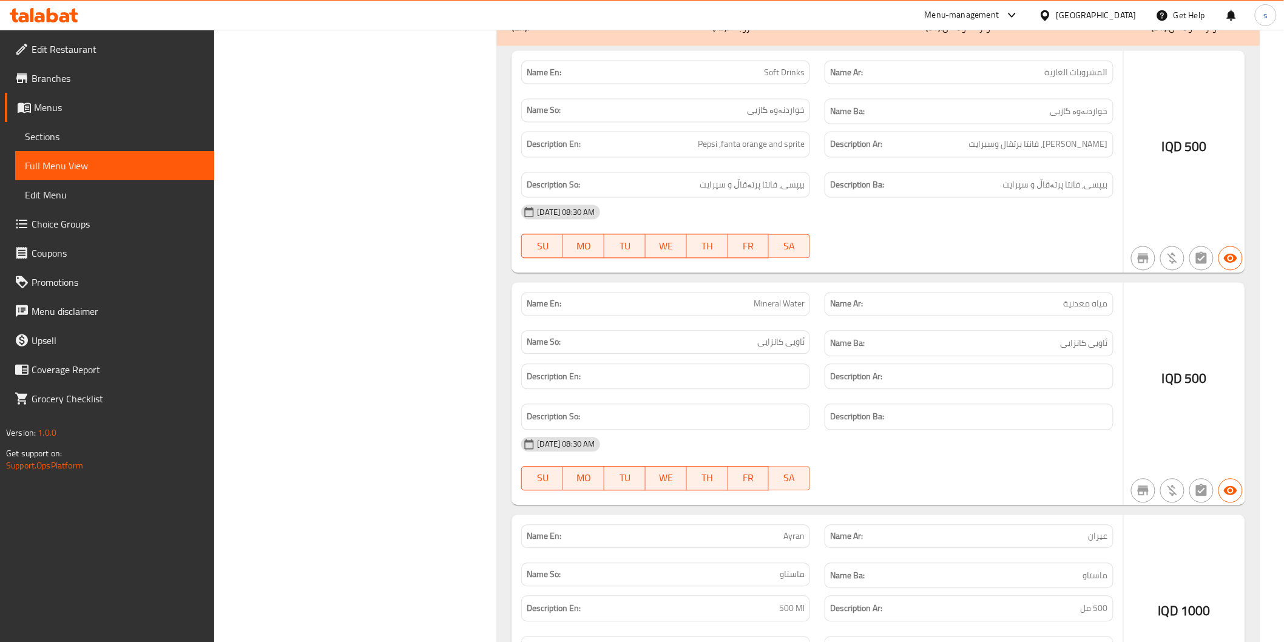
scroll to position [4891, 0]
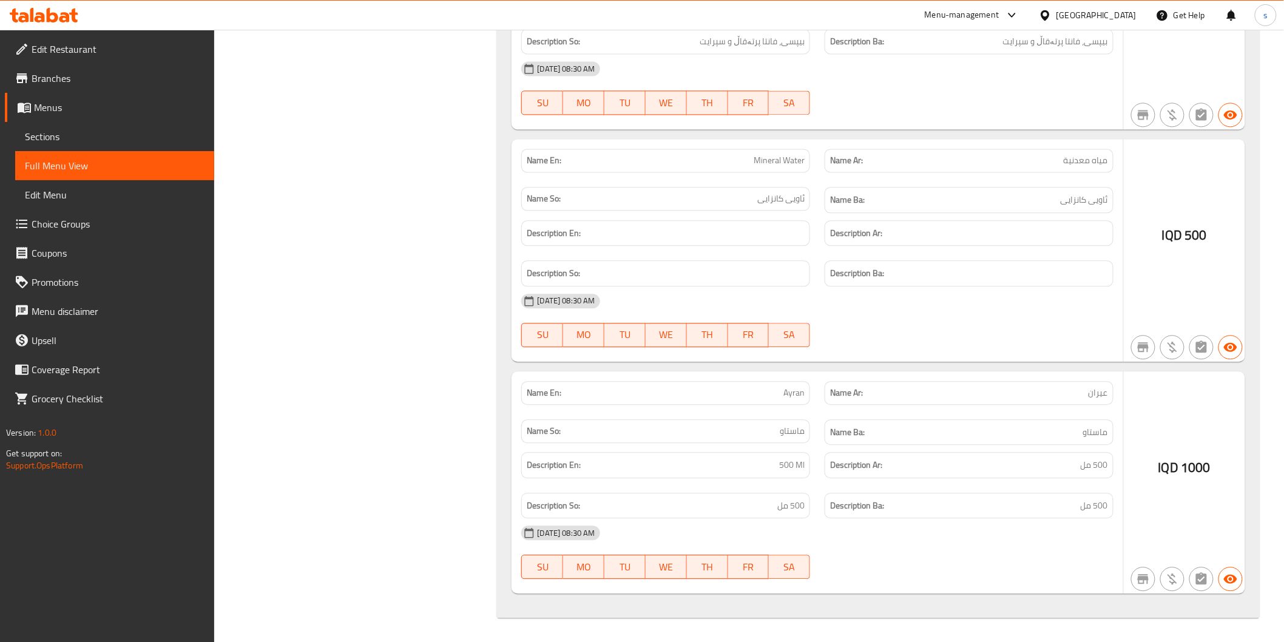
click at [766, 440] on div "Name So: ماستاو" at bounding box center [665, 431] width 289 height 24
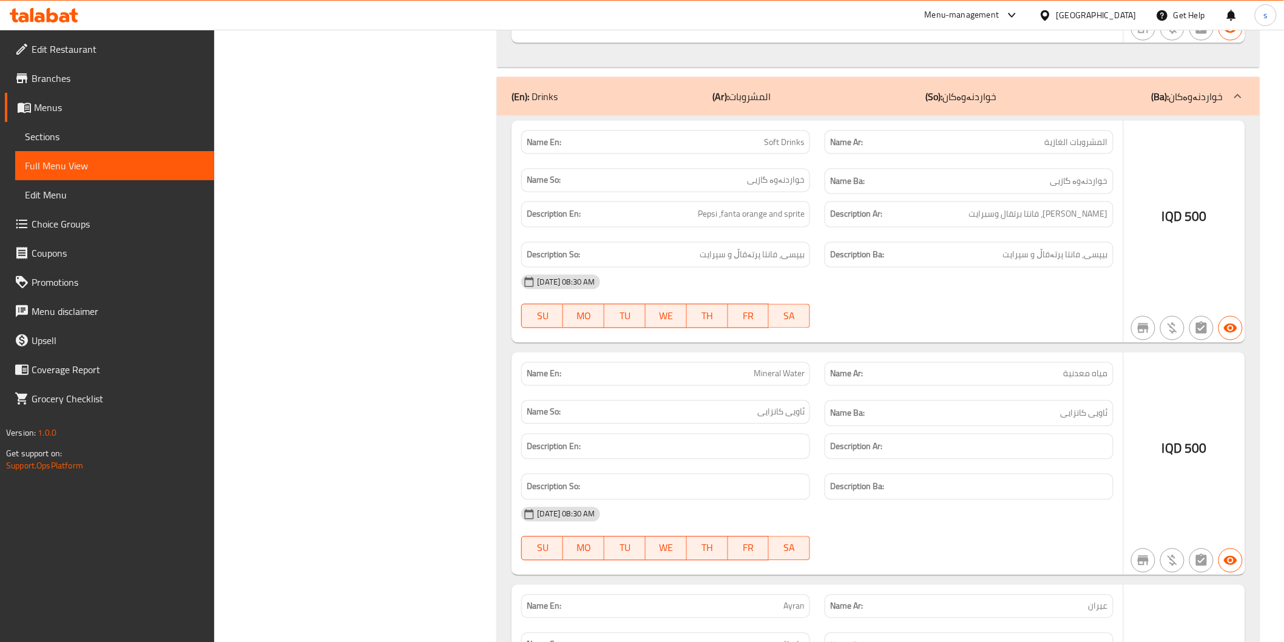
scroll to position [4667, 0]
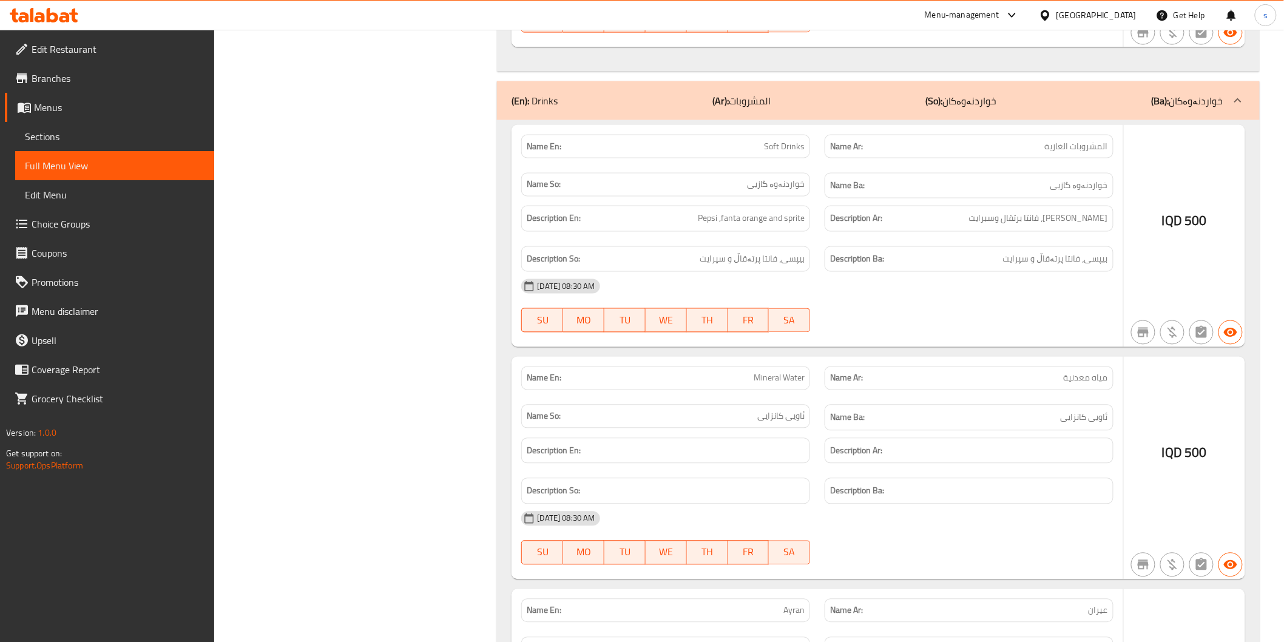
click at [905, 301] on div "08-09-2025 08:30 AM" at bounding box center [817, 286] width 606 height 29
click at [768, 147] on span "Soft Drinks" at bounding box center [784, 146] width 41 height 13
click at [825, 217] on div "Description Ar: بيبسي، فانتا برتقال وسبرايت" at bounding box center [969, 219] width 289 height 26
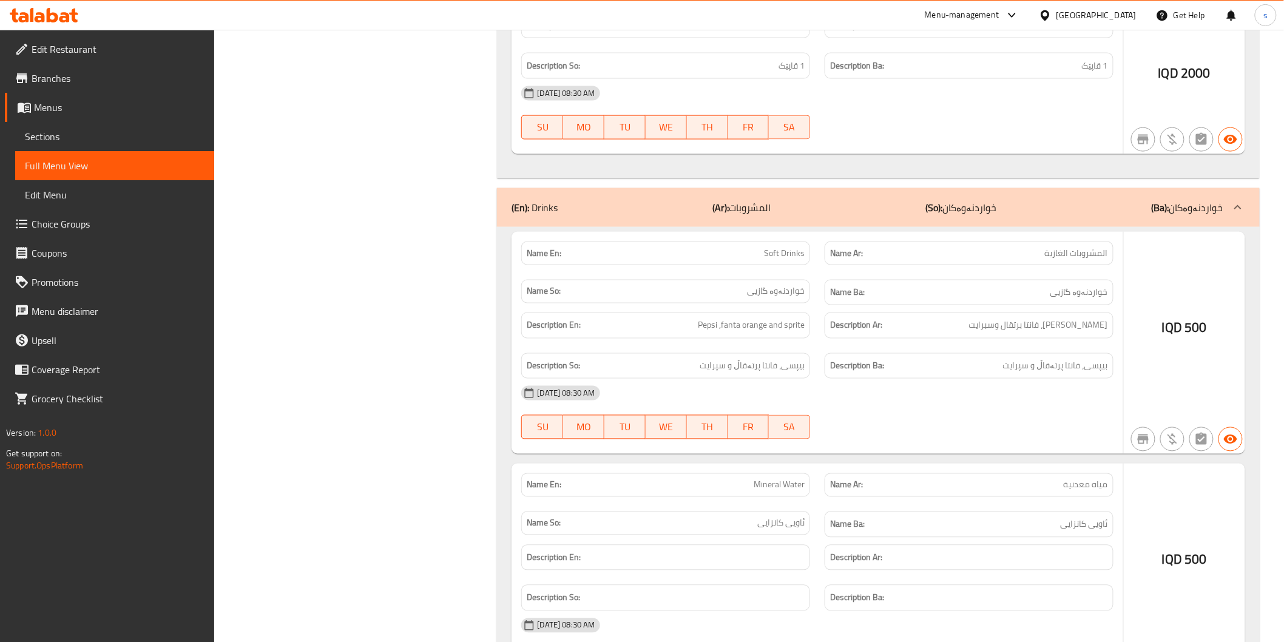
scroll to position [4441, 0]
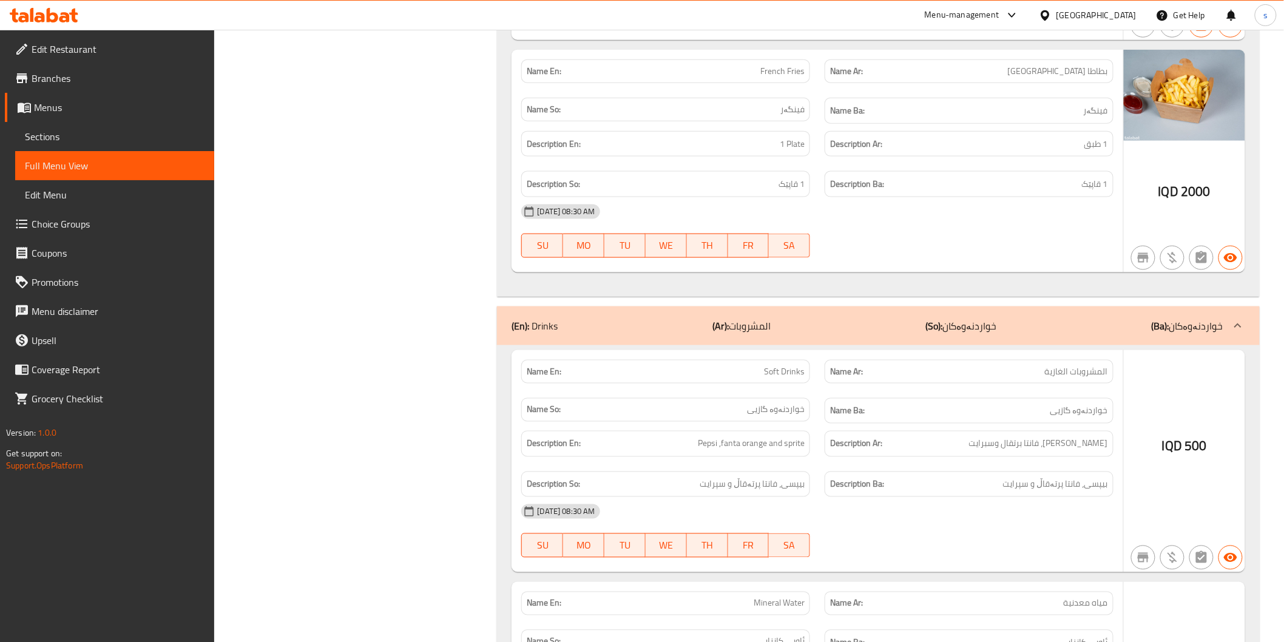
click at [72, 20] on icon at bounding box center [44, 15] width 69 height 15
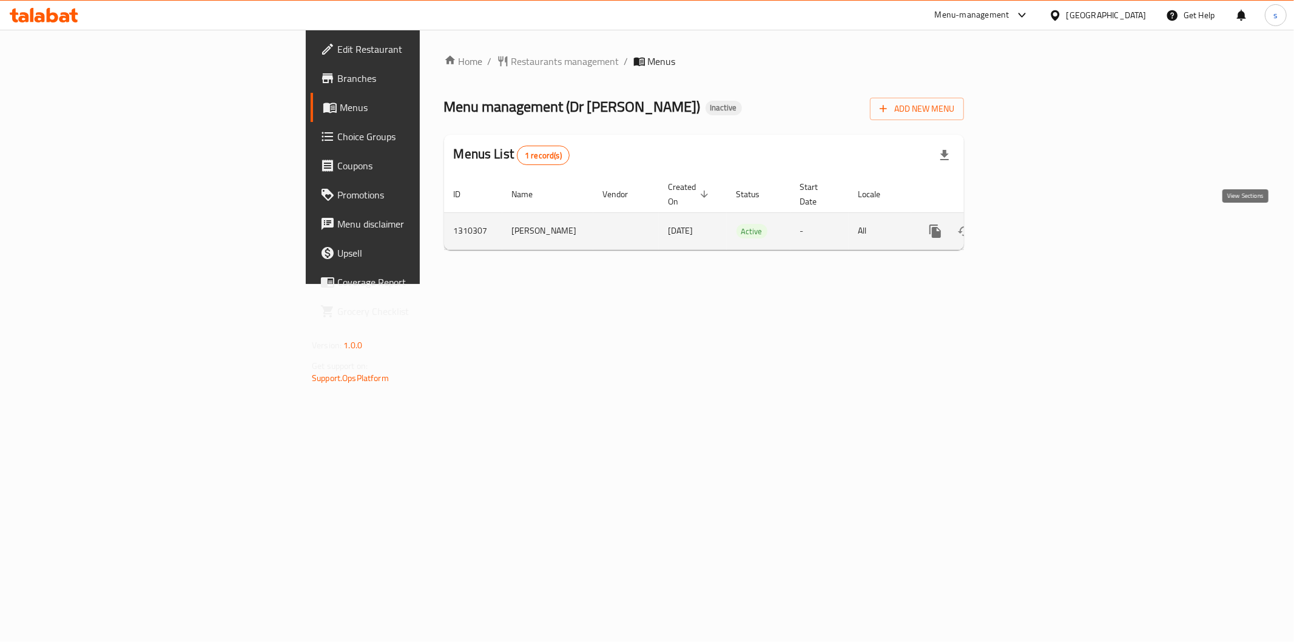
click at [1030, 226] on icon "enhanced table" at bounding box center [1023, 231] width 15 height 15
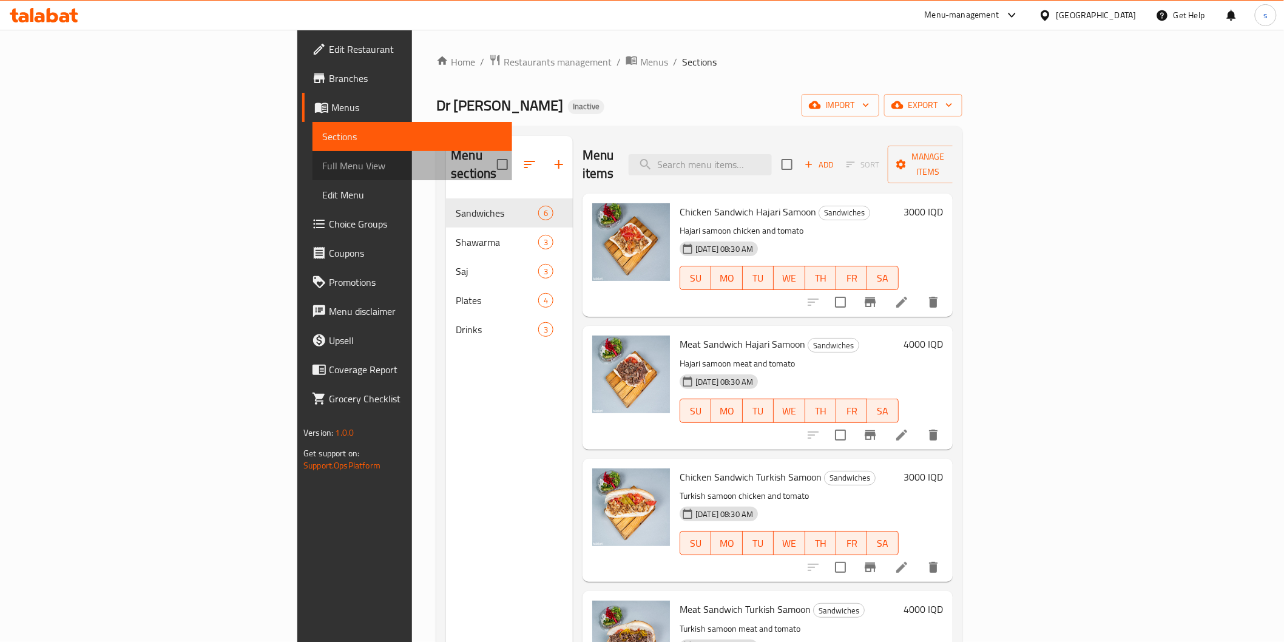
click at [322, 172] on span "Full Menu View" at bounding box center [412, 165] width 180 height 15
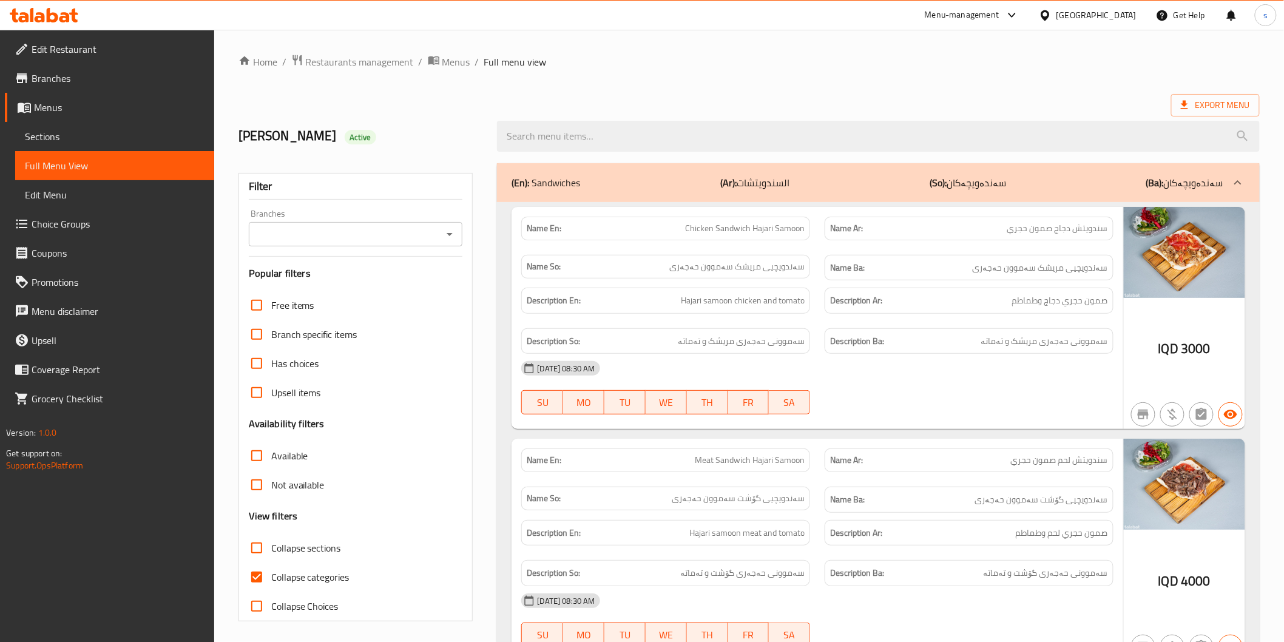
click at [295, 219] on div "Branches Branches" at bounding box center [356, 227] width 214 height 37
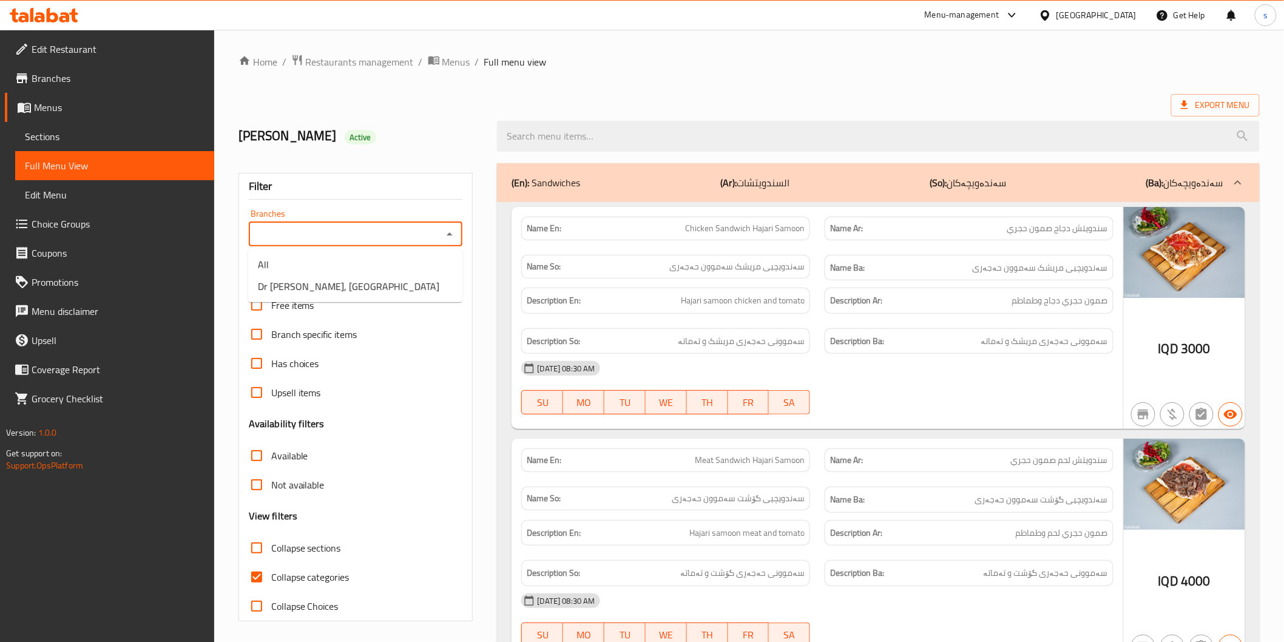
click at [295, 231] on input "Branches" at bounding box center [345, 234] width 187 height 17
click at [299, 288] on span "Dr Shawarma, Tairawa" at bounding box center [348, 286] width 181 height 15
type input "Dr Shawarma, Tairawa"
click at [694, 269] on span "سەندویچیی مریشک سەموون حەجەری" at bounding box center [736, 266] width 135 height 13
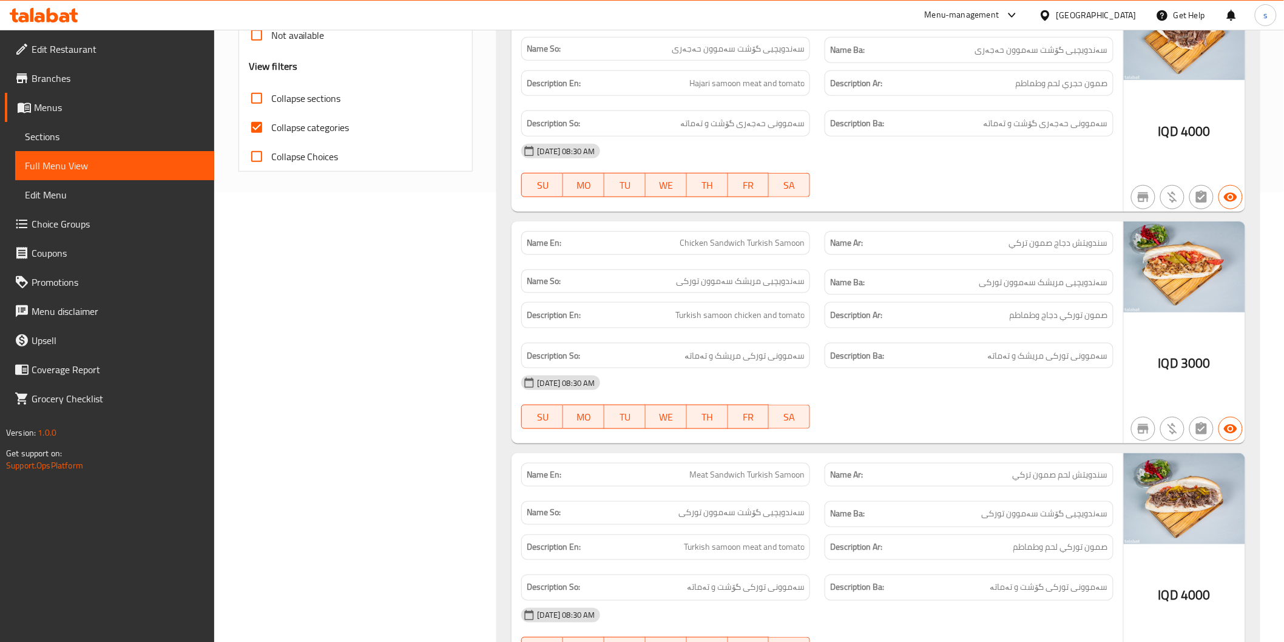
scroll to position [337, 0]
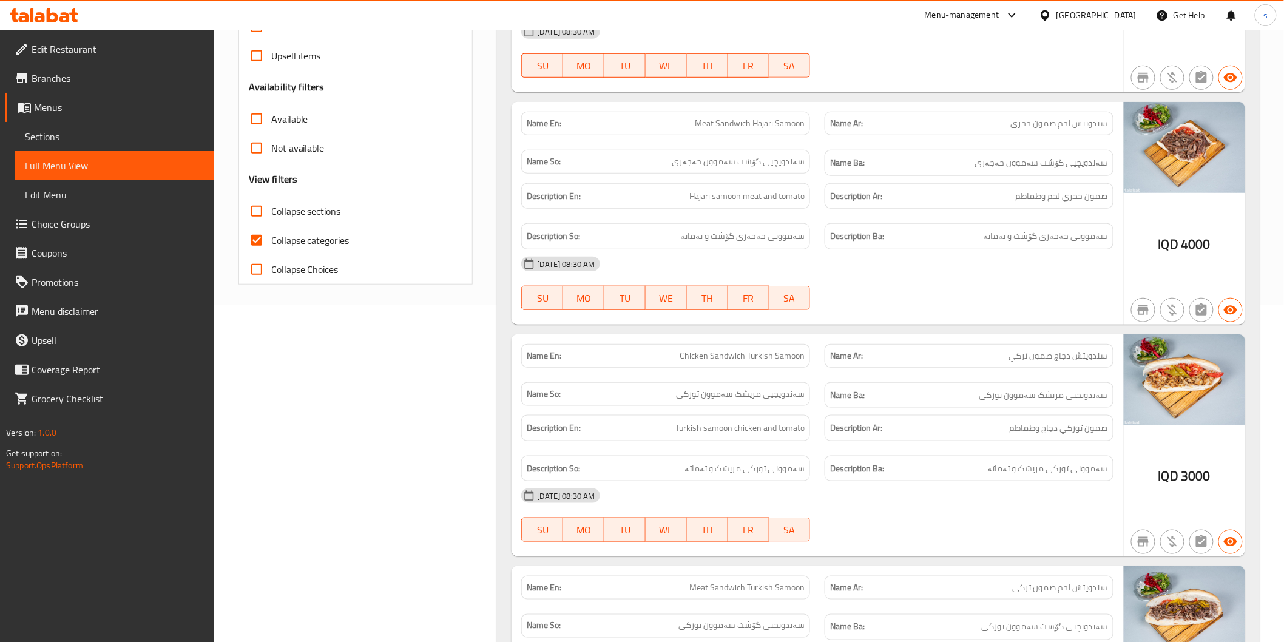
click at [820, 341] on div "Name Ar: سندويتش دجاج صمون تركي" at bounding box center [968, 356] width 303 height 38
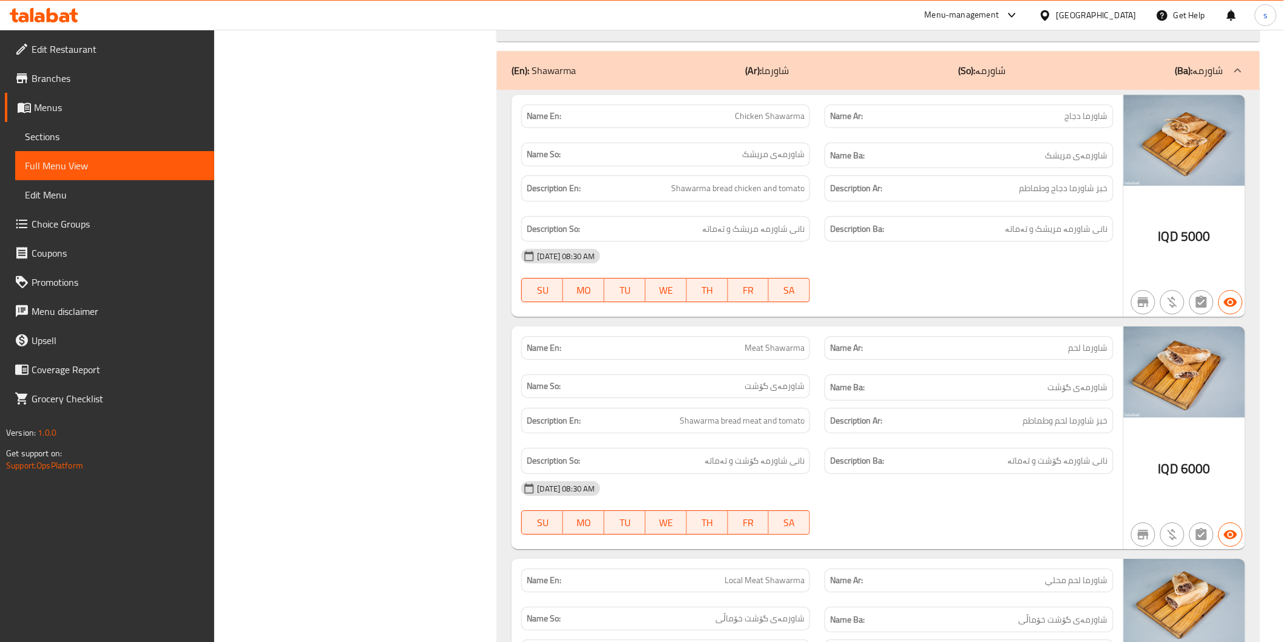
scroll to position [1460, 0]
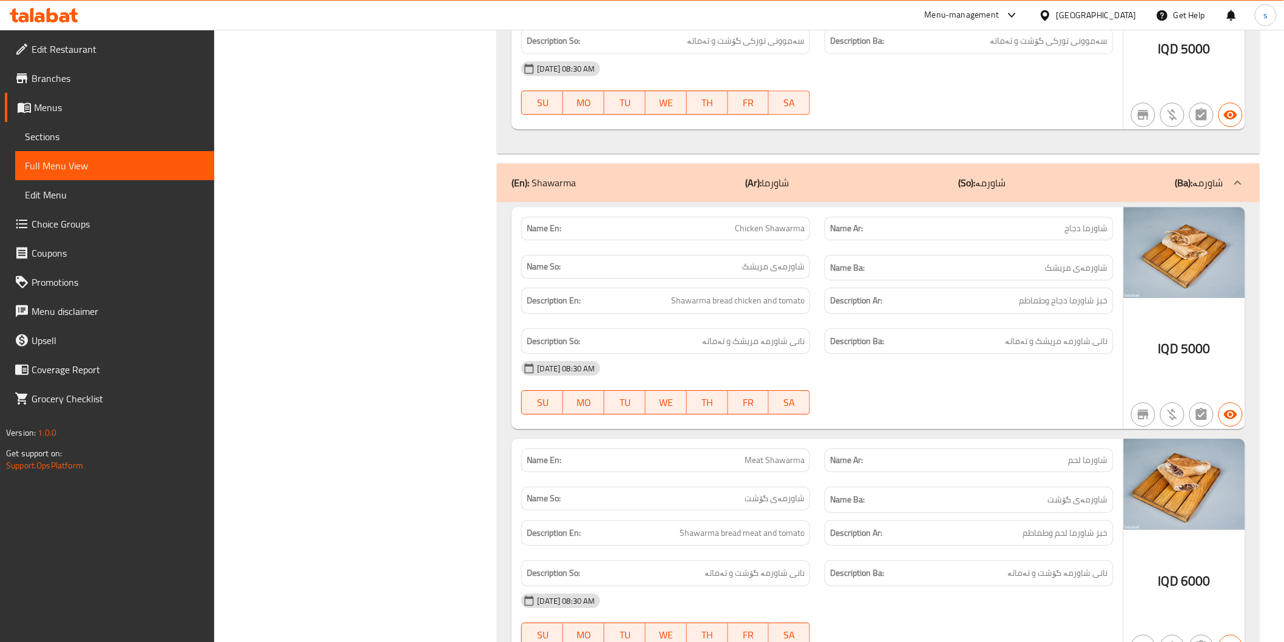
click at [1004, 411] on div at bounding box center [968, 414] width 303 height 15
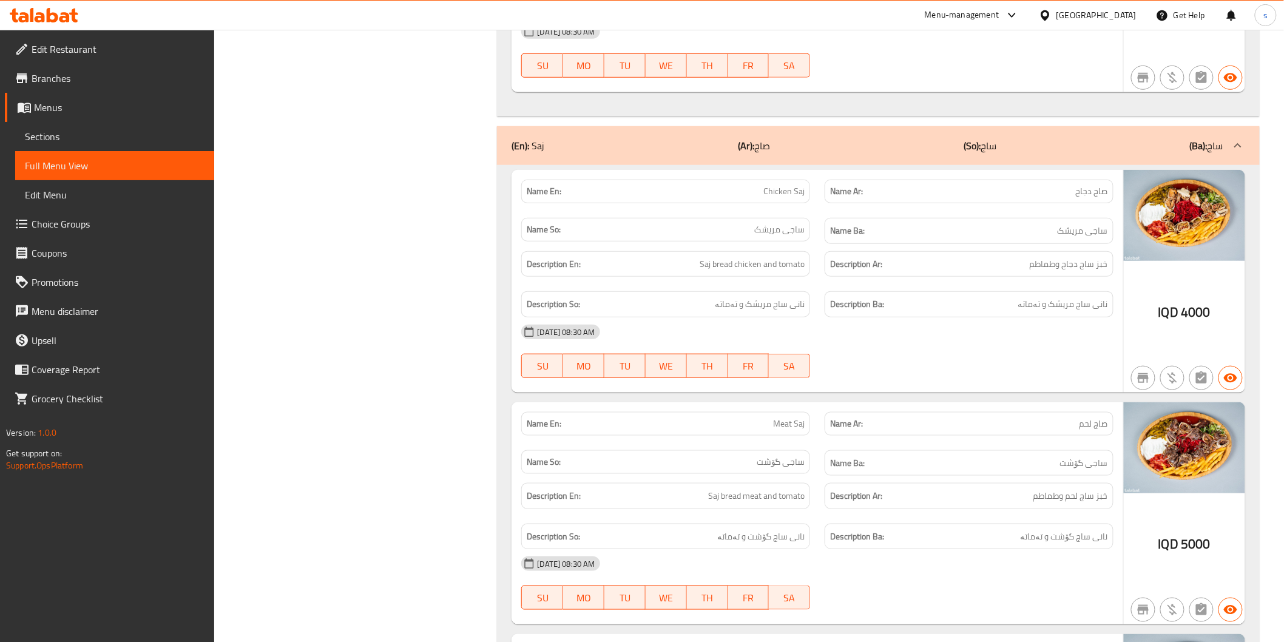
scroll to position [2362, 0]
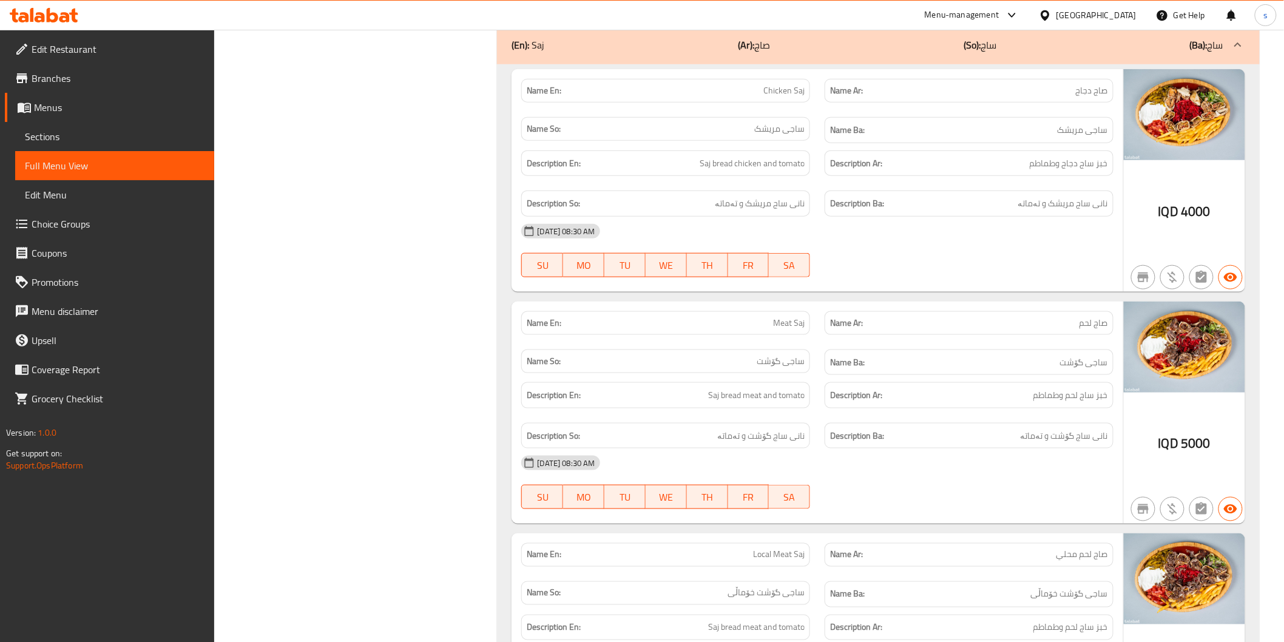
click at [71, 19] on icon at bounding box center [44, 15] width 69 height 15
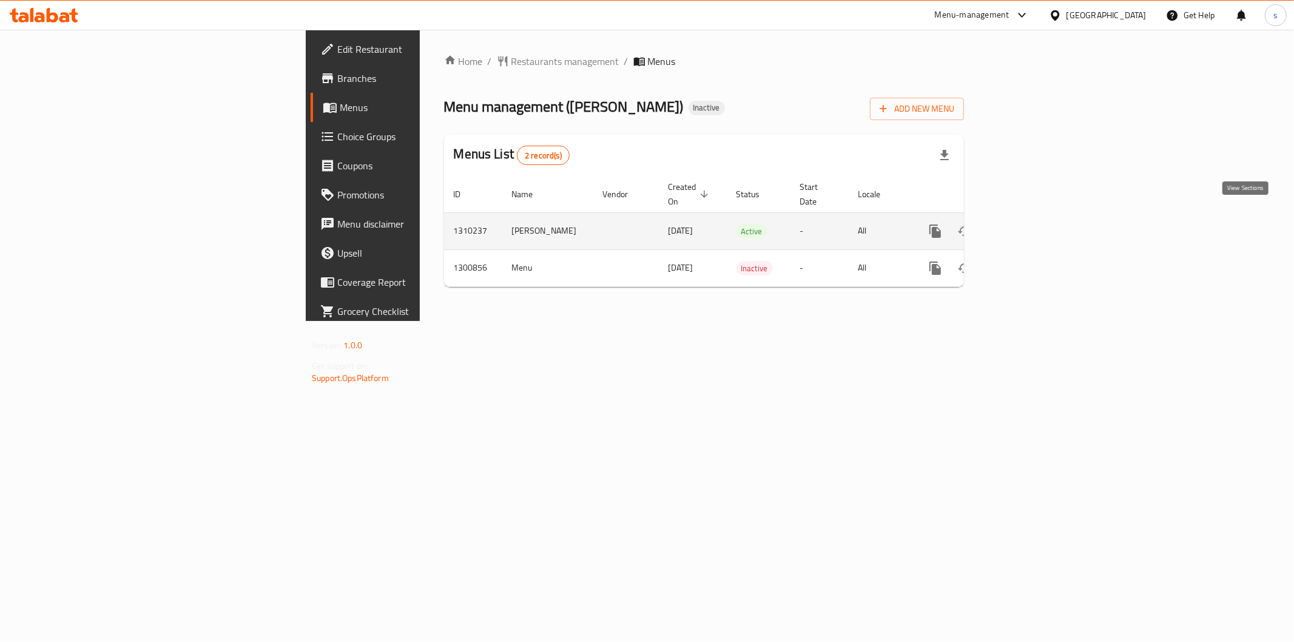
click at [1030, 224] on icon "enhanced table" at bounding box center [1023, 231] width 15 height 15
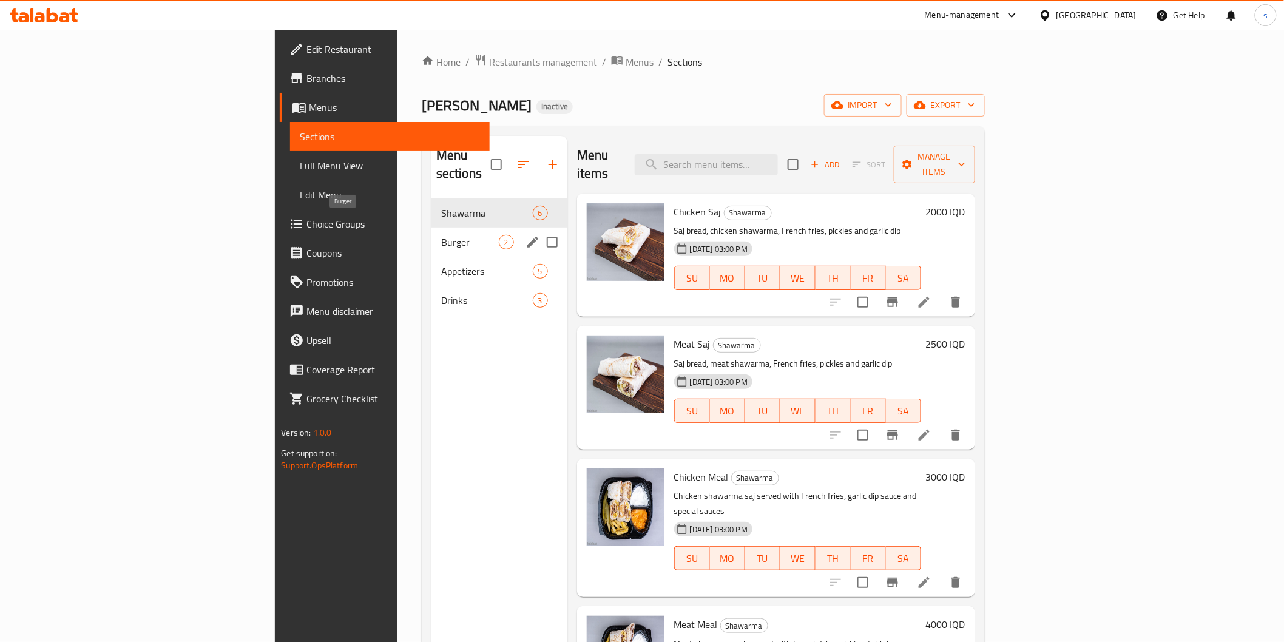
click at [441, 235] on span "Burger" at bounding box center [470, 242] width 58 height 15
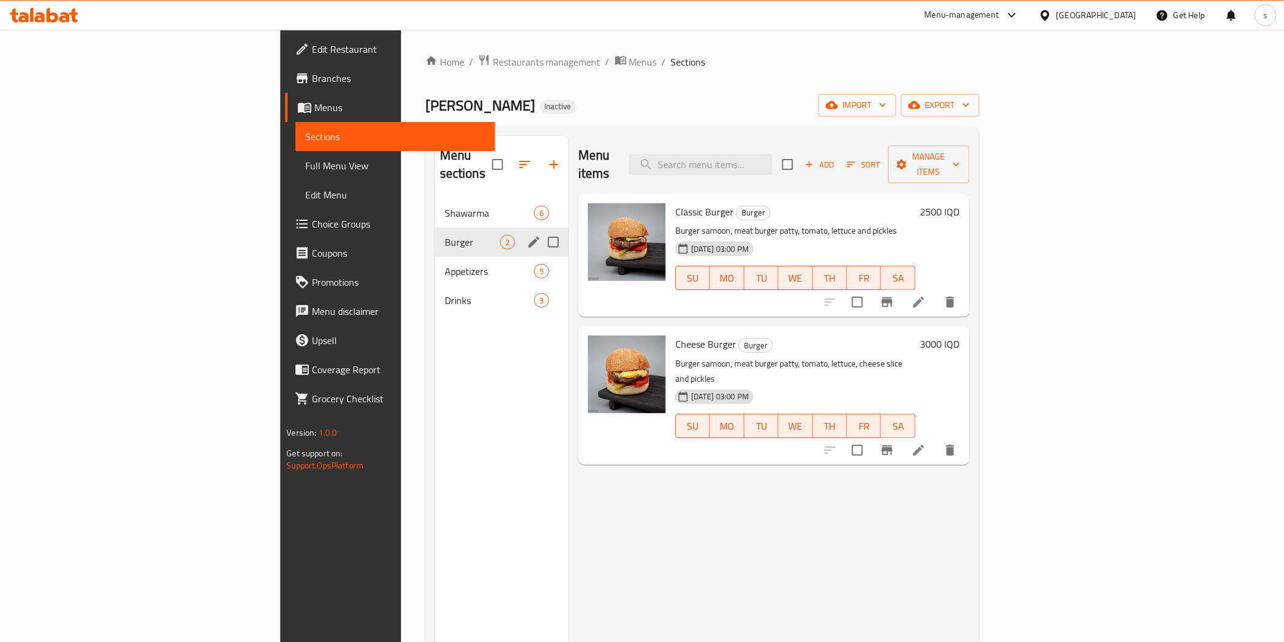
click at [435, 237] on div "Burger 2" at bounding box center [501, 242] width 133 height 29
click at [445, 264] on span "Appetizers" at bounding box center [472, 271] width 55 height 15
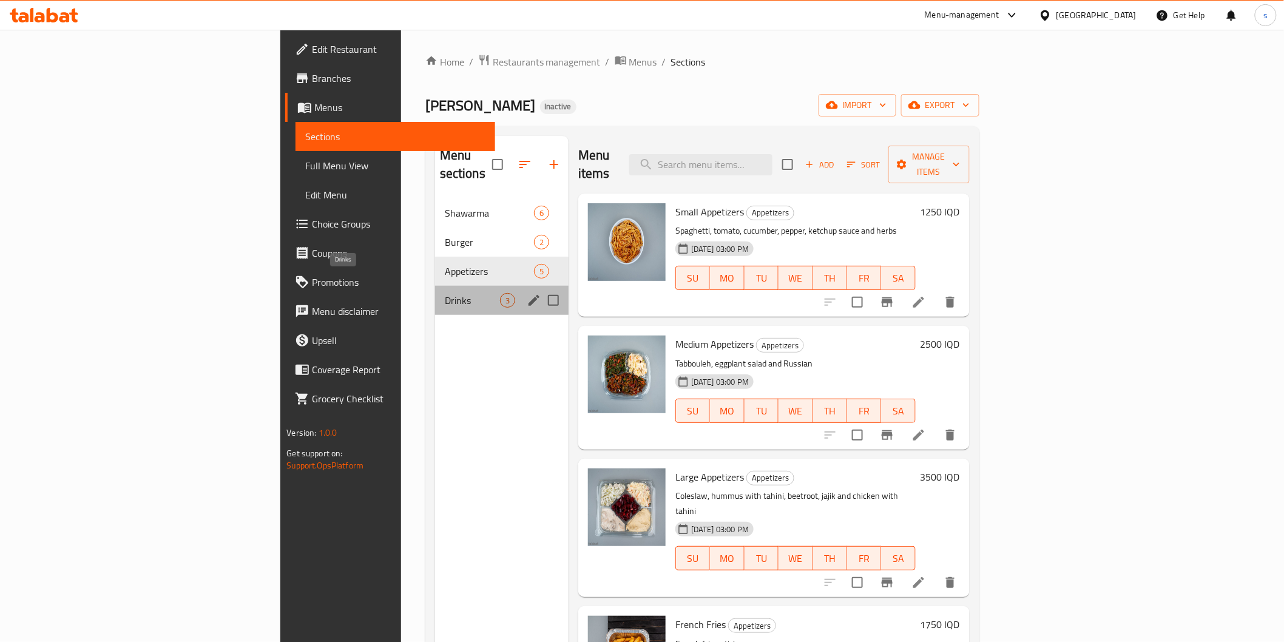
click at [445, 293] on span "Drinks" at bounding box center [472, 300] width 55 height 15
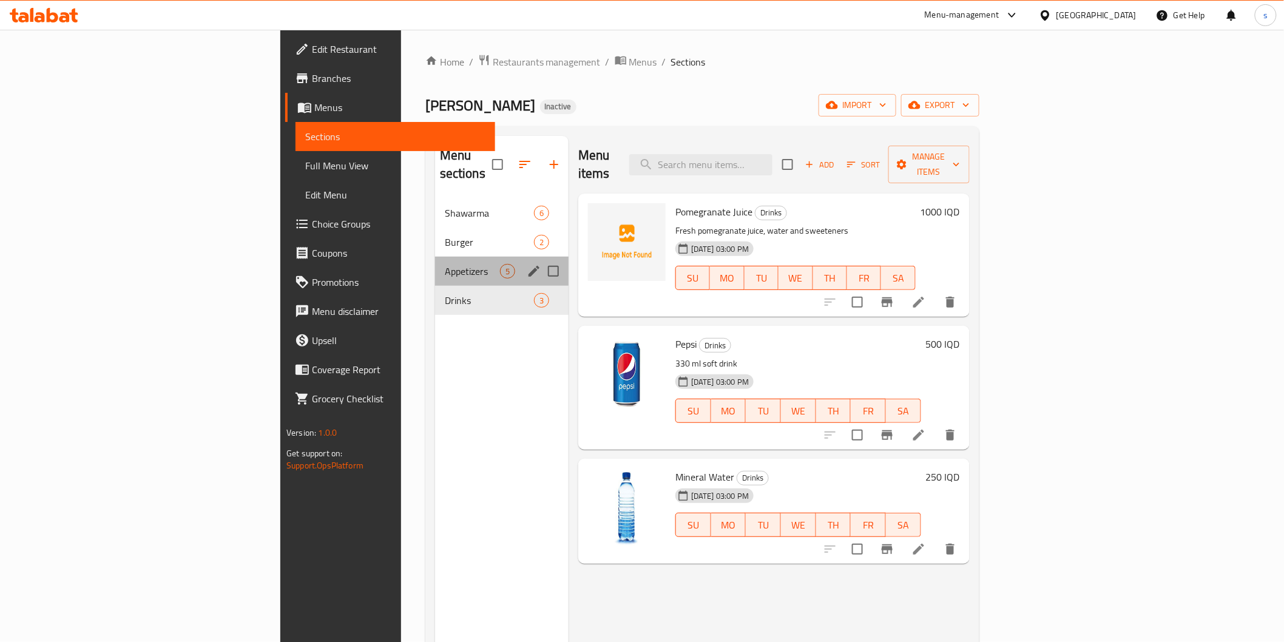
click at [435, 257] on div "Appetizers 5" at bounding box center [501, 271] width 133 height 29
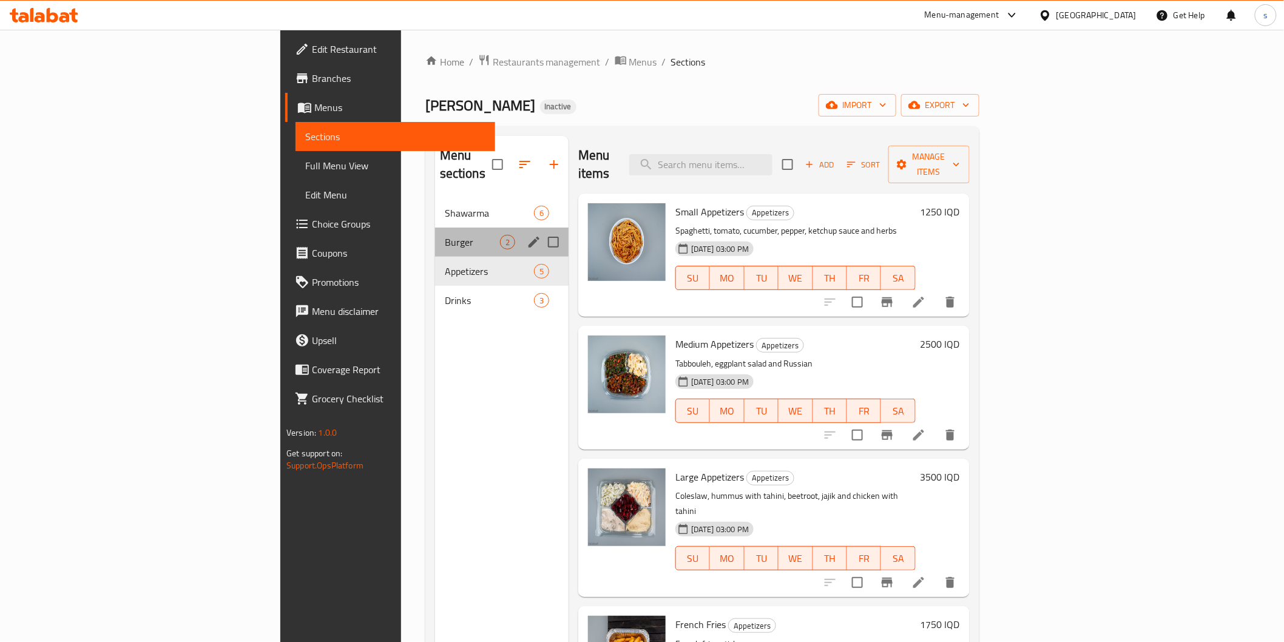
click at [435, 232] on div "Burger 2" at bounding box center [501, 242] width 133 height 29
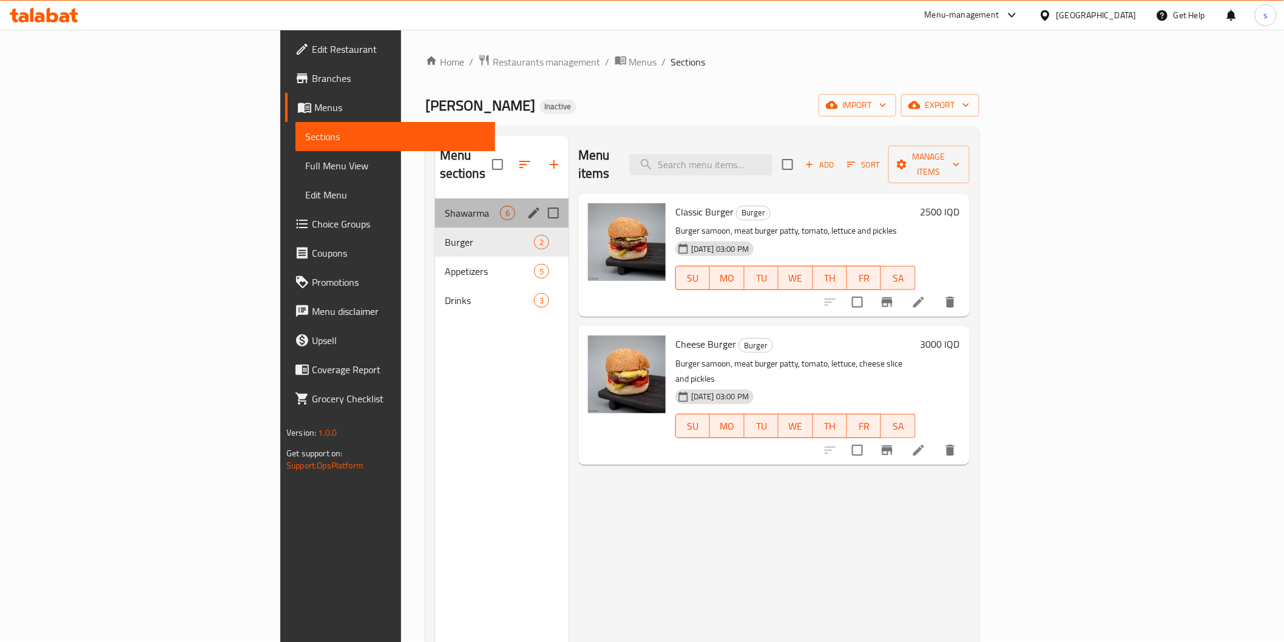
click at [445, 206] on span "Shawarma" at bounding box center [472, 213] width 55 height 15
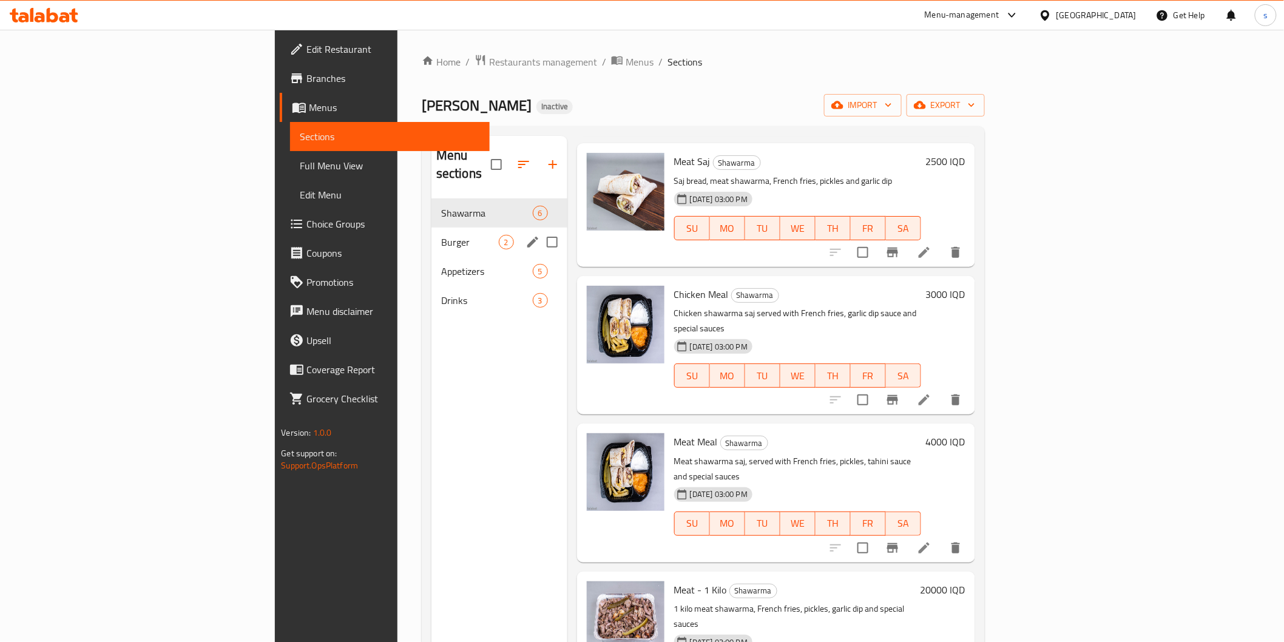
click at [441, 235] on span "Burger" at bounding box center [470, 242] width 58 height 15
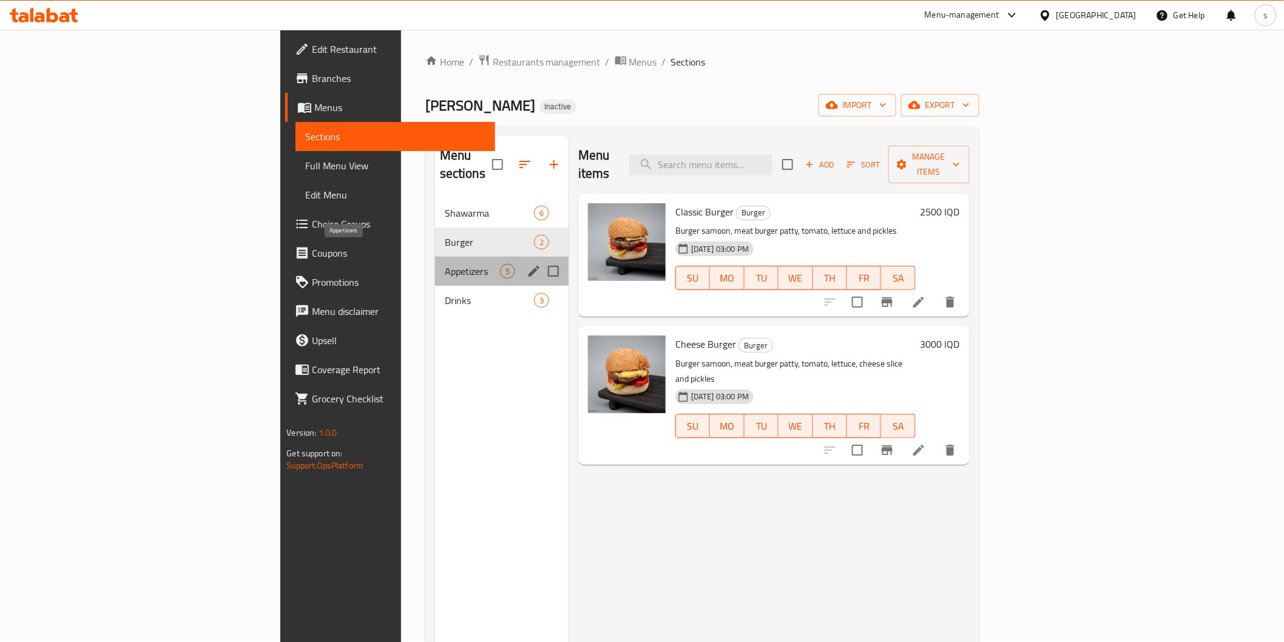
click at [445, 264] on span "Appetizers" at bounding box center [472, 271] width 55 height 15
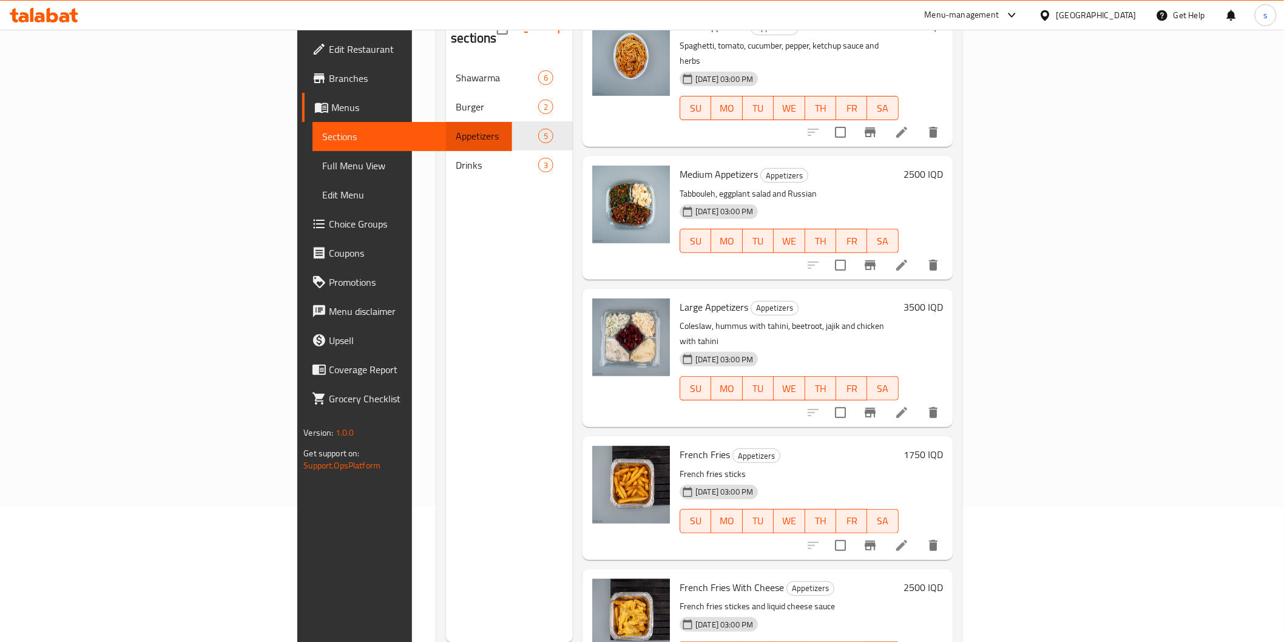
scroll to position [170, 0]
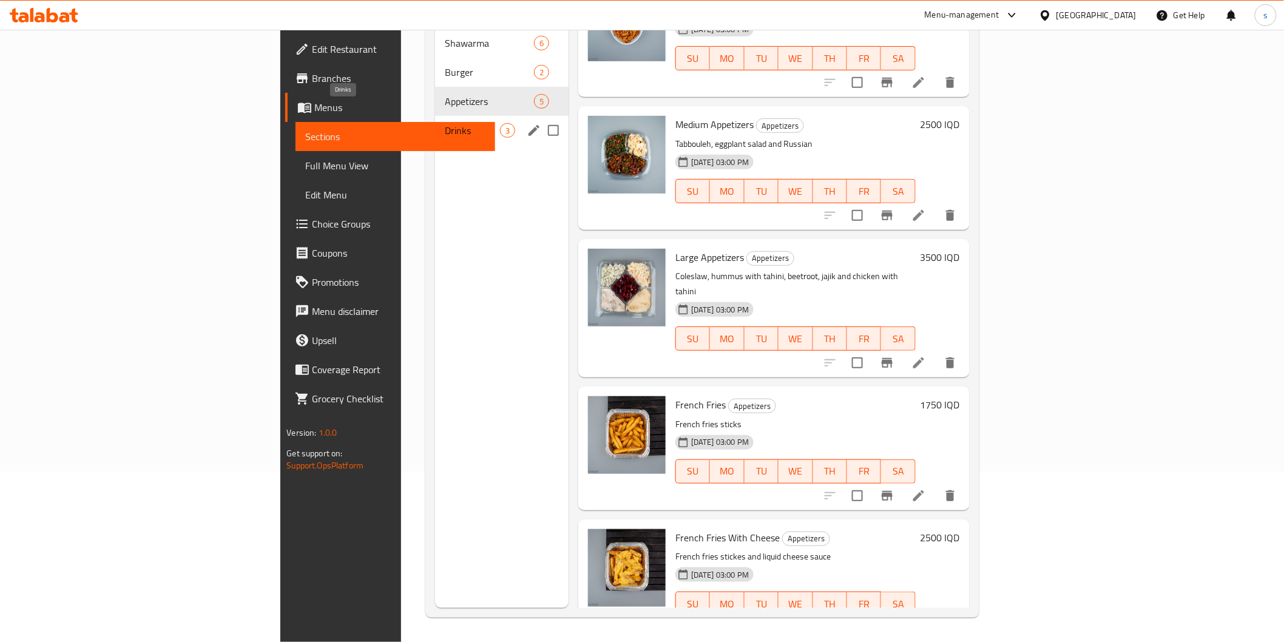
click at [445, 123] on span "Drinks" at bounding box center [472, 130] width 55 height 15
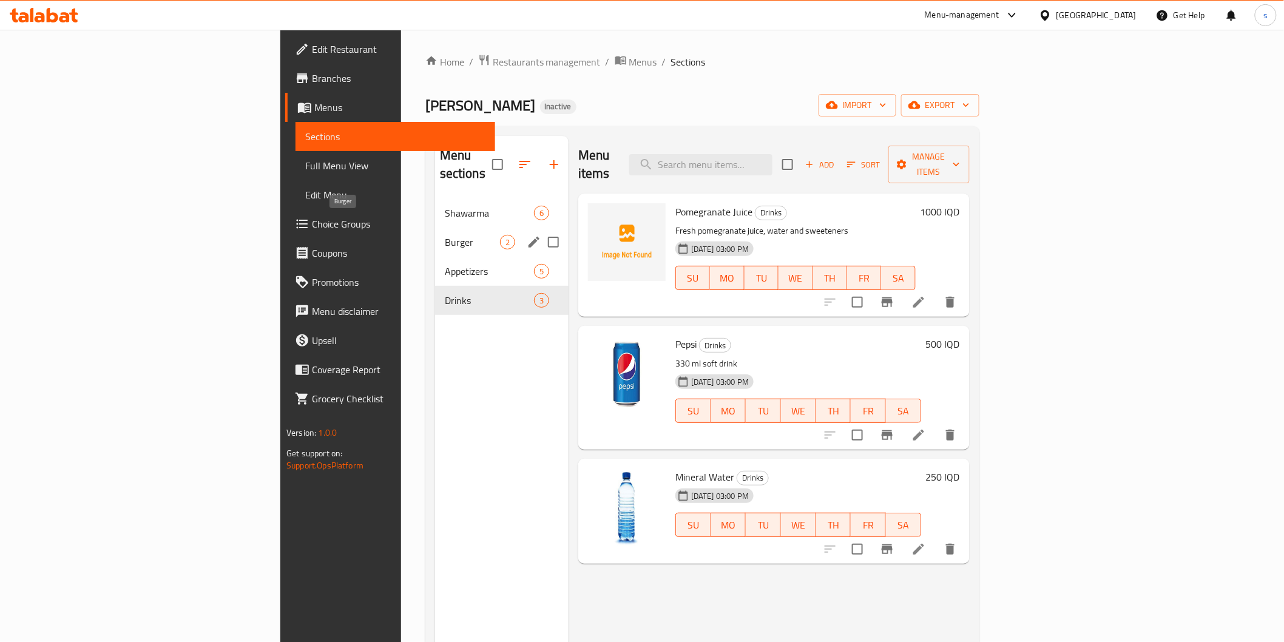
click at [445, 235] on span "Burger" at bounding box center [472, 242] width 55 height 15
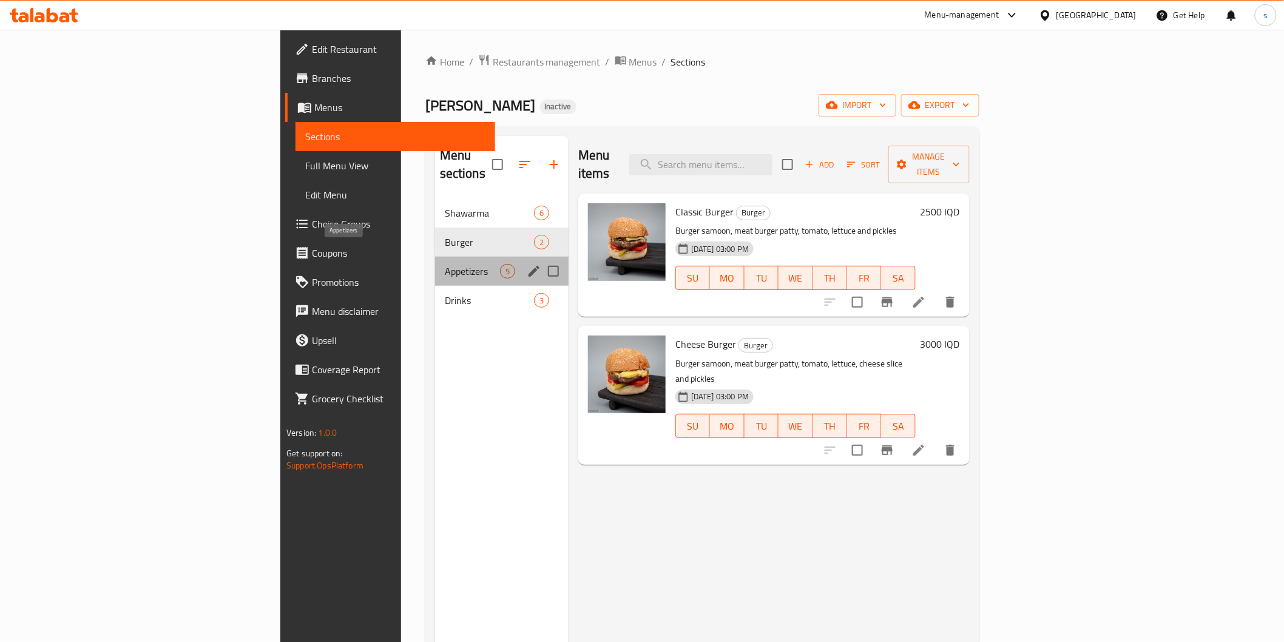
click at [445, 264] on span "Appetizers" at bounding box center [472, 271] width 55 height 15
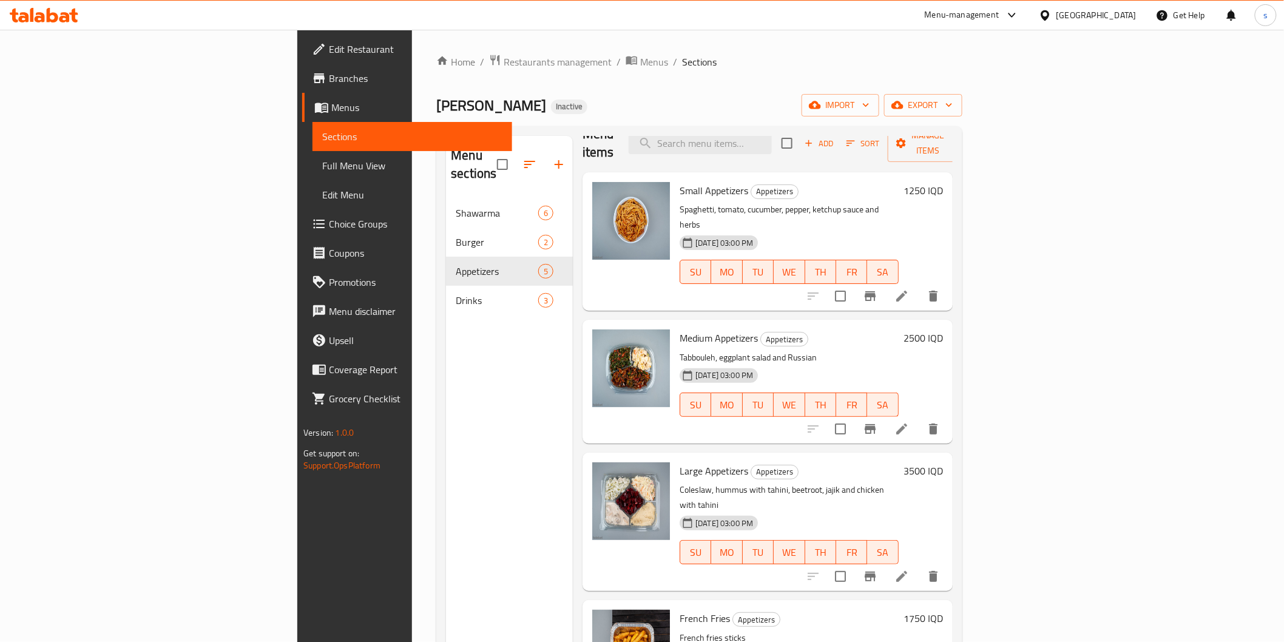
scroll to position [50, 0]
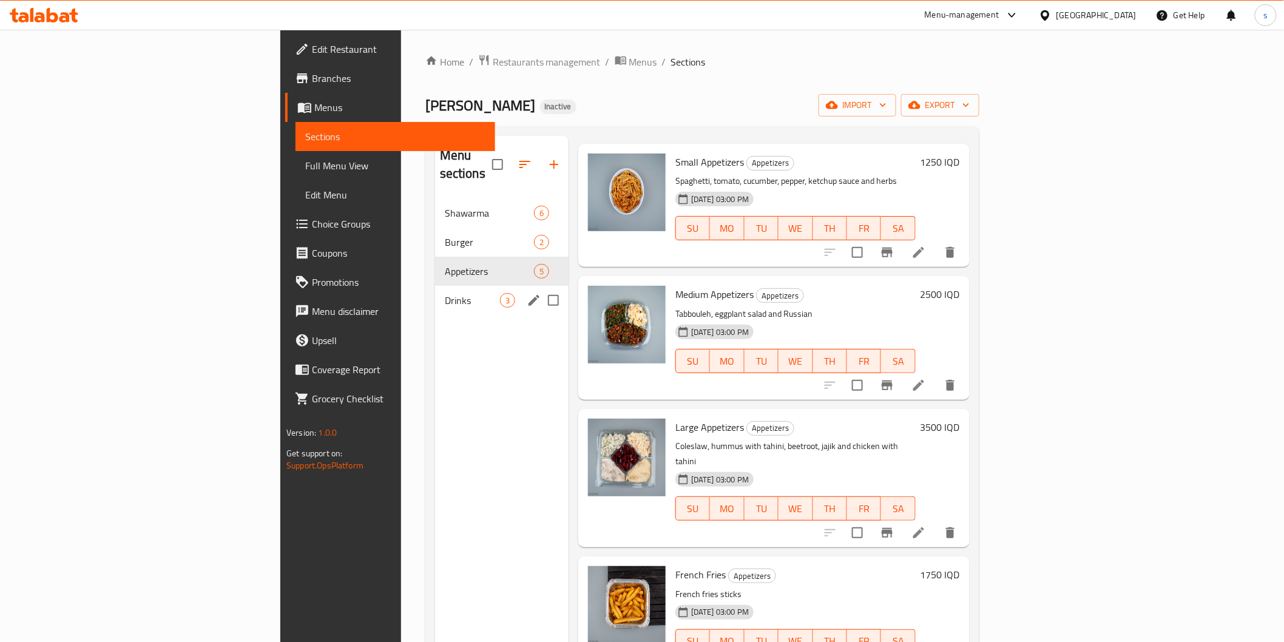
click at [435, 295] on div "Drinks 3" at bounding box center [501, 300] width 133 height 29
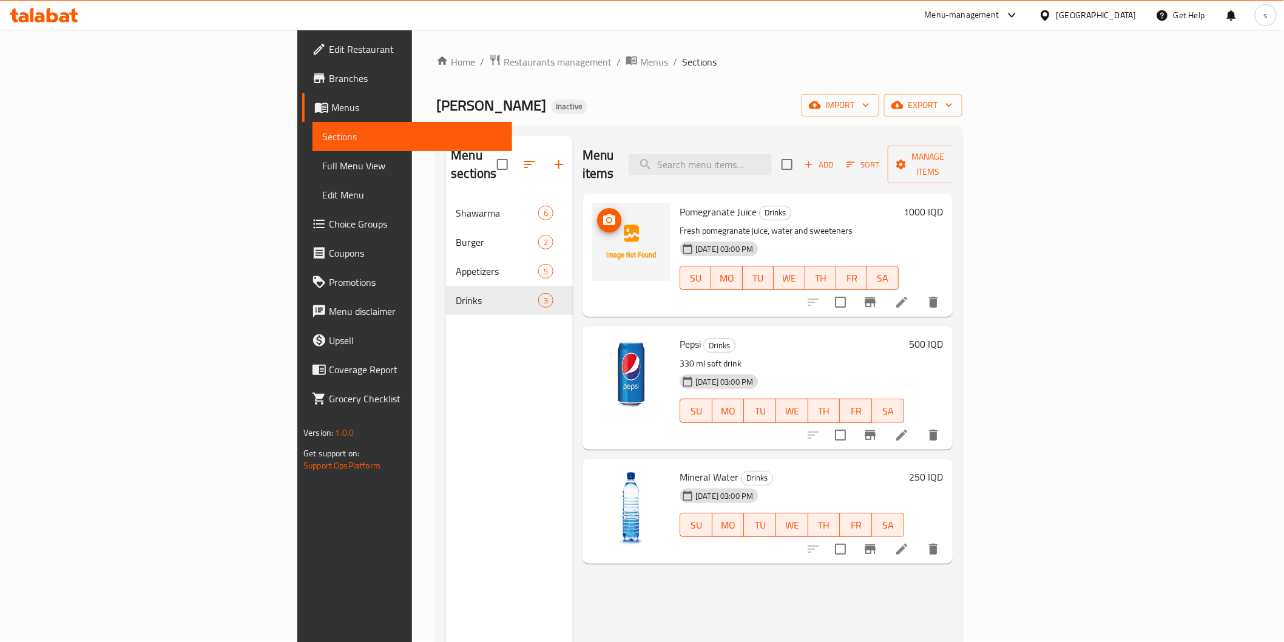
click at [592, 203] on img at bounding box center [631, 242] width 78 height 78
click at [592, 211] on img at bounding box center [631, 242] width 78 height 78
click at [607, 218] on circle "upload picture" at bounding box center [609, 220] width 4 height 4
click at [446, 432] on div "Menu sections Shawarma 6 Burger 2 Appetizers 5 Drinks 3" at bounding box center [509, 457] width 127 height 642
click at [603, 214] on icon "upload picture" at bounding box center [609, 219] width 12 height 11
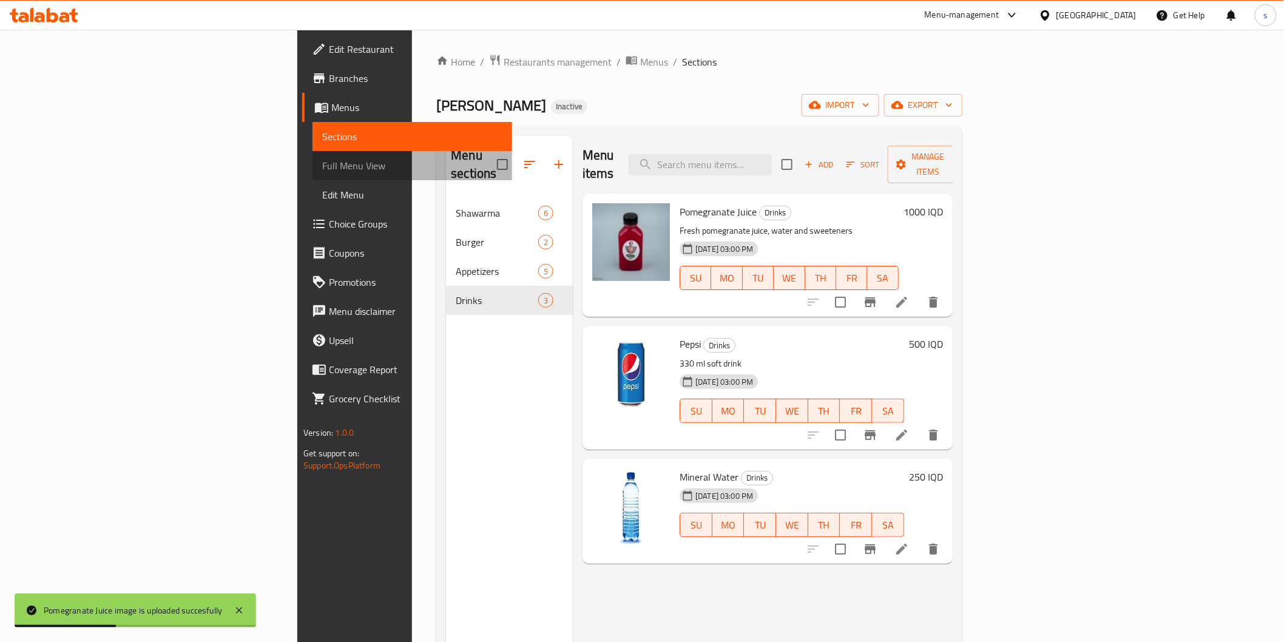
click at [322, 167] on span "Full Menu View" at bounding box center [412, 165] width 180 height 15
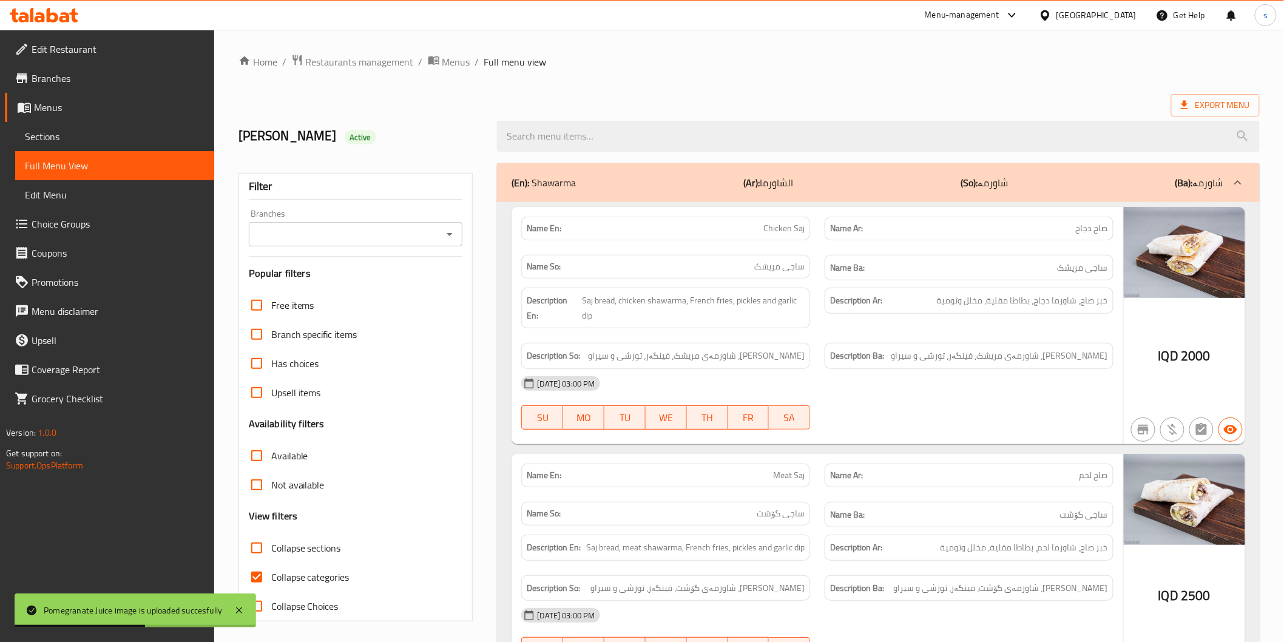
click at [291, 245] on div "Branches" at bounding box center [356, 234] width 214 height 24
click at [300, 238] on input "Branches" at bounding box center [345, 234] width 187 height 17
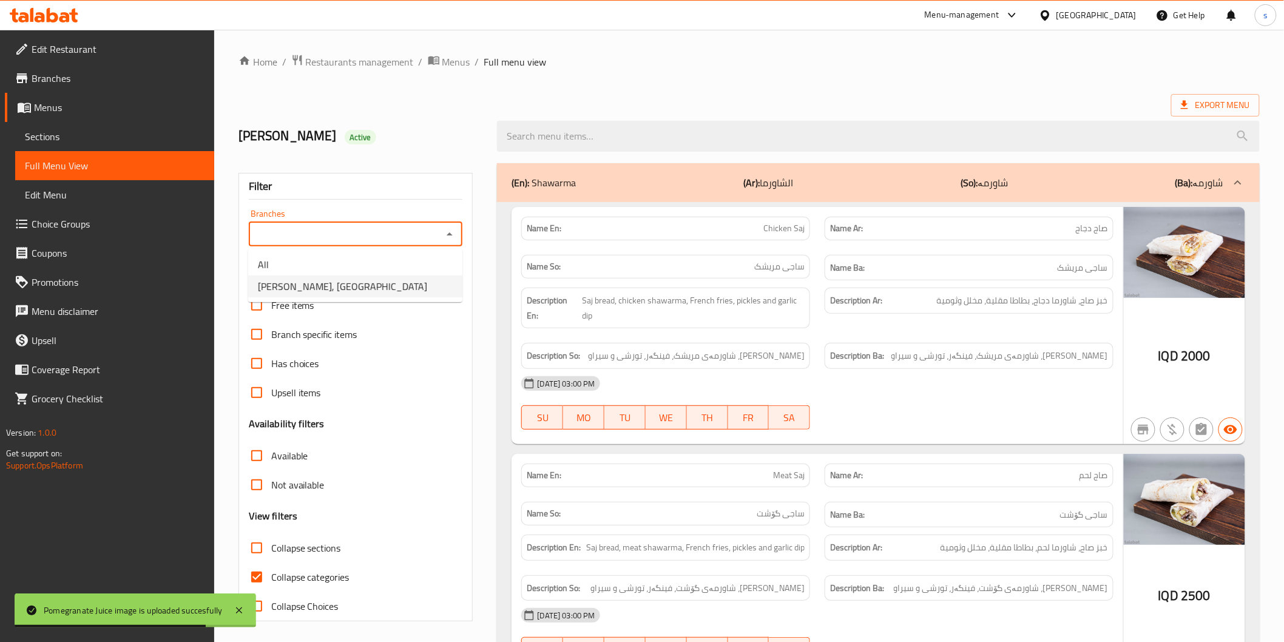
click at [301, 283] on span "[PERSON_NAME], [GEOGRAPHIC_DATA]" at bounding box center [342, 286] width 169 height 15
type input "[PERSON_NAME], [GEOGRAPHIC_DATA]"
click at [295, 580] on span "Collapse categories" at bounding box center [310, 577] width 78 height 15
click at [271, 580] on input "Collapse categories" at bounding box center [256, 576] width 29 height 29
checkbox input "false"
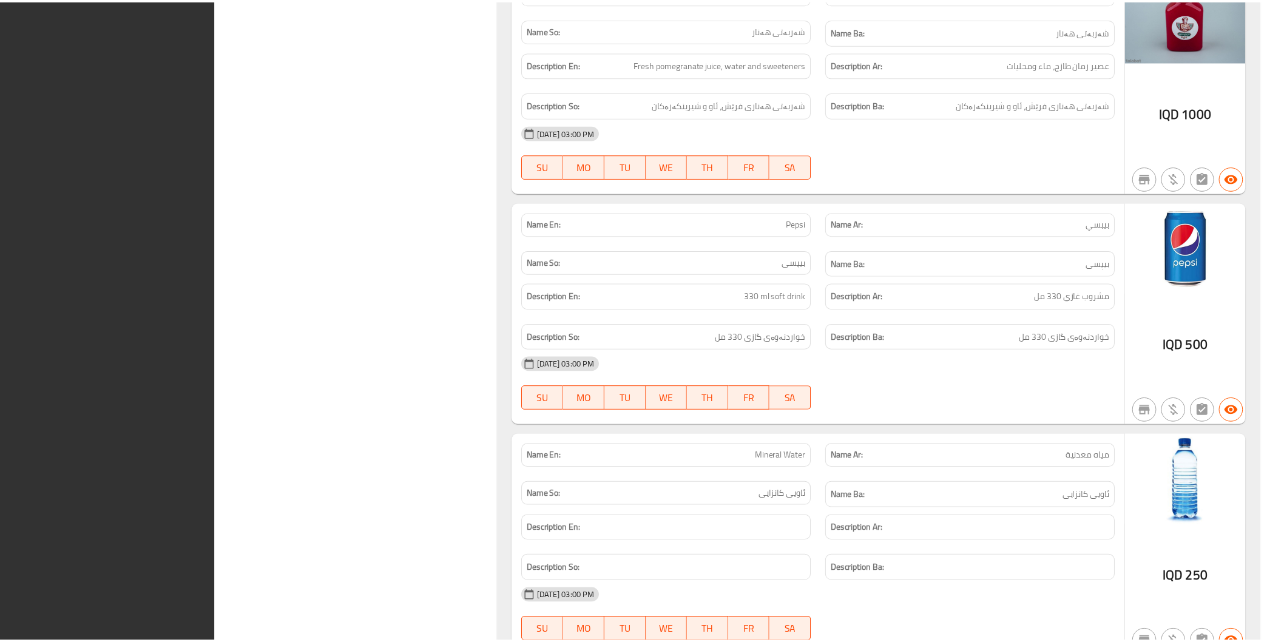
scroll to position [3690, 0]
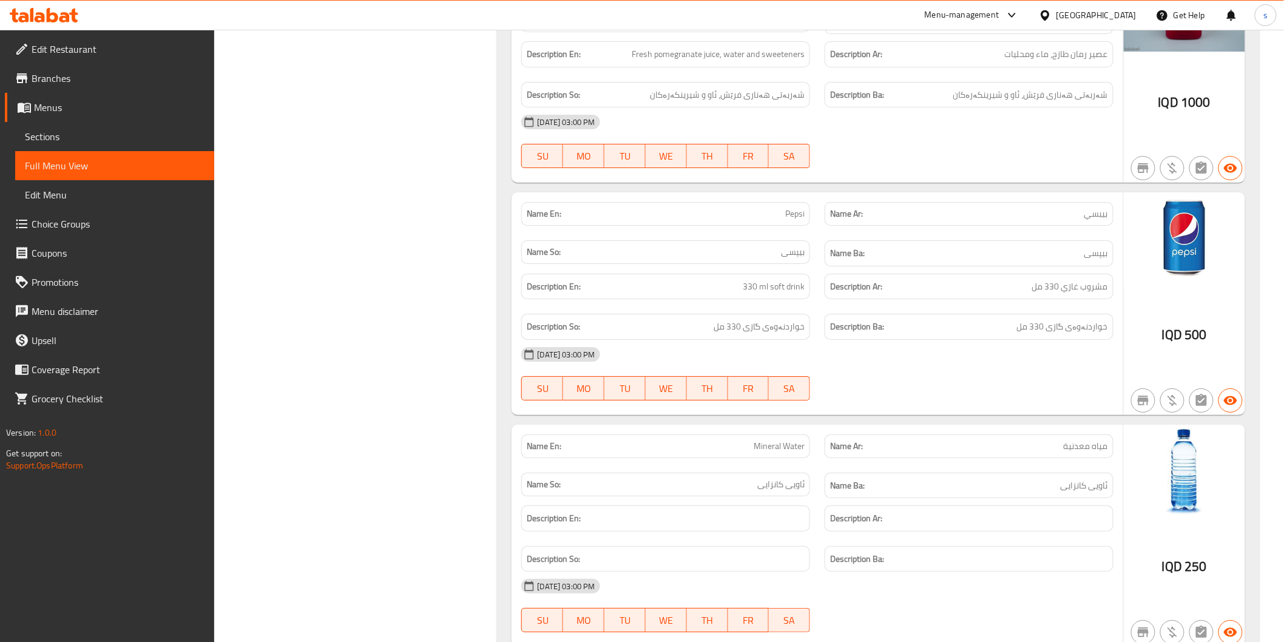
click at [107, 55] on span "Edit Restaurant" at bounding box center [118, 49] width 173 height 15
